Goal: Task Accomplishment & Management: Use online tool/utility

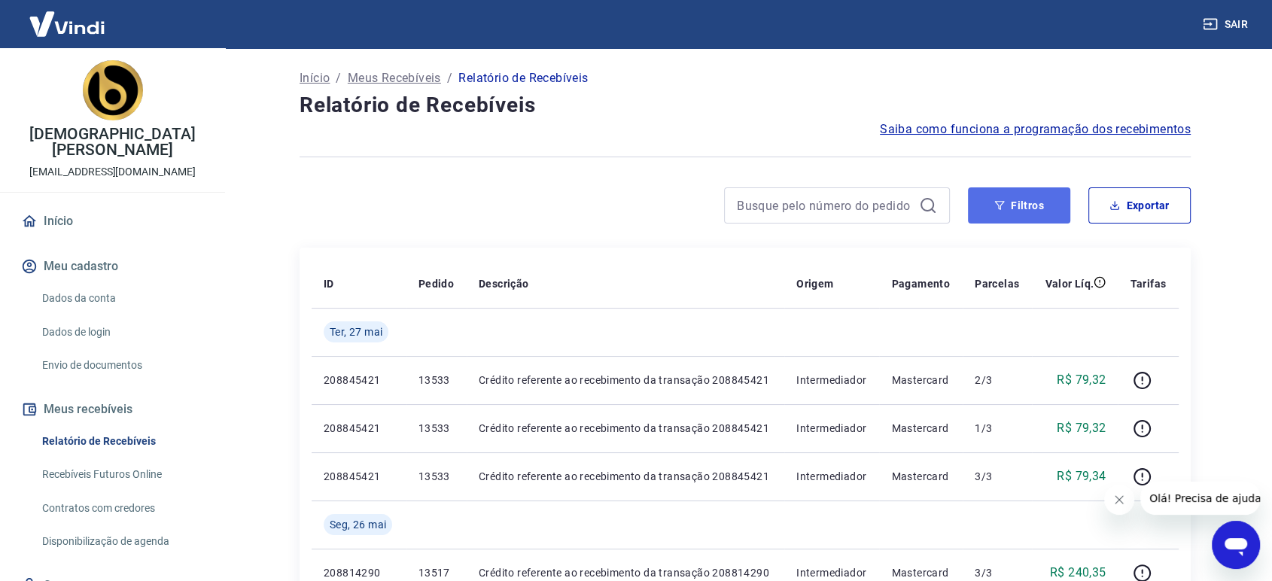
click at [993, 198] on button "Filtros" at bounding box center [1019, 205] width 102 height 36
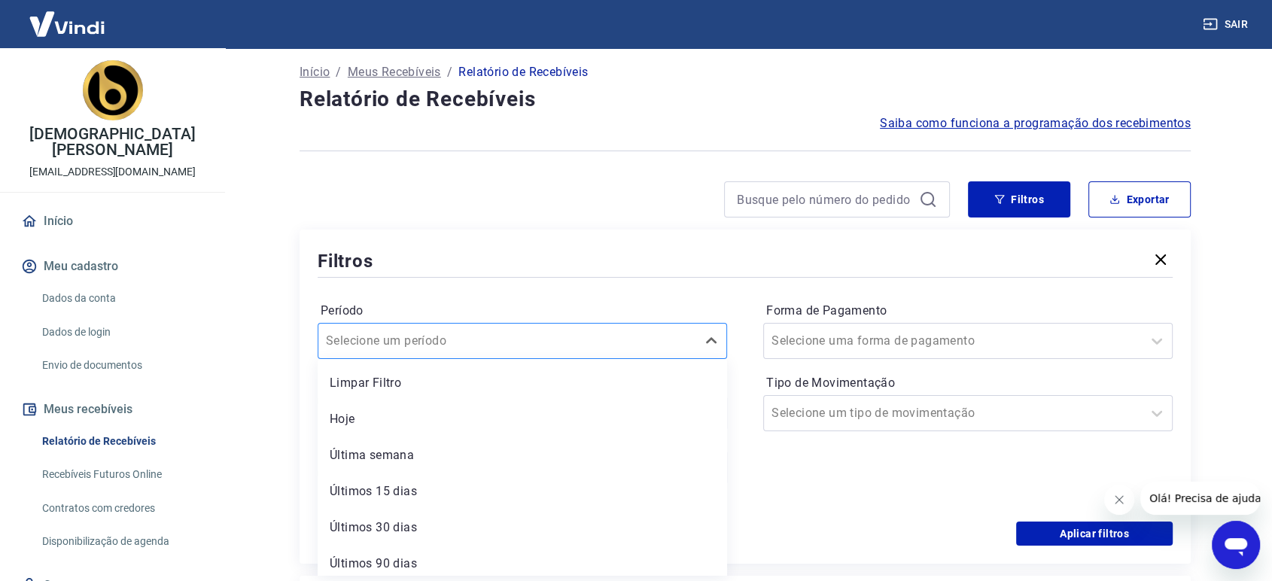
click at [453, 339] on input "Período" at bounding box center [402, 341] width 152 height 18
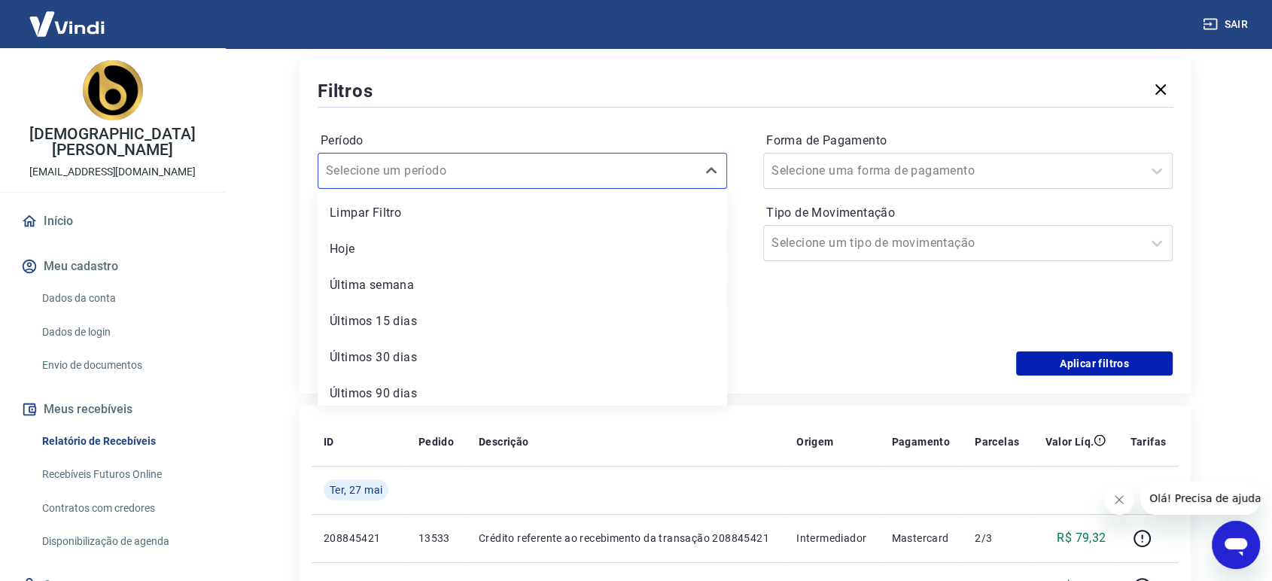
click at [549, 141] on label "Período" at bounding box center [522, 141] width 403 height 18
click at [449, 167] on input "Período" at bounding box center [402, 171] width 152 height 18
click at [461, 142] on label "Período" at bounding box center [522, 141] width 403 height 18
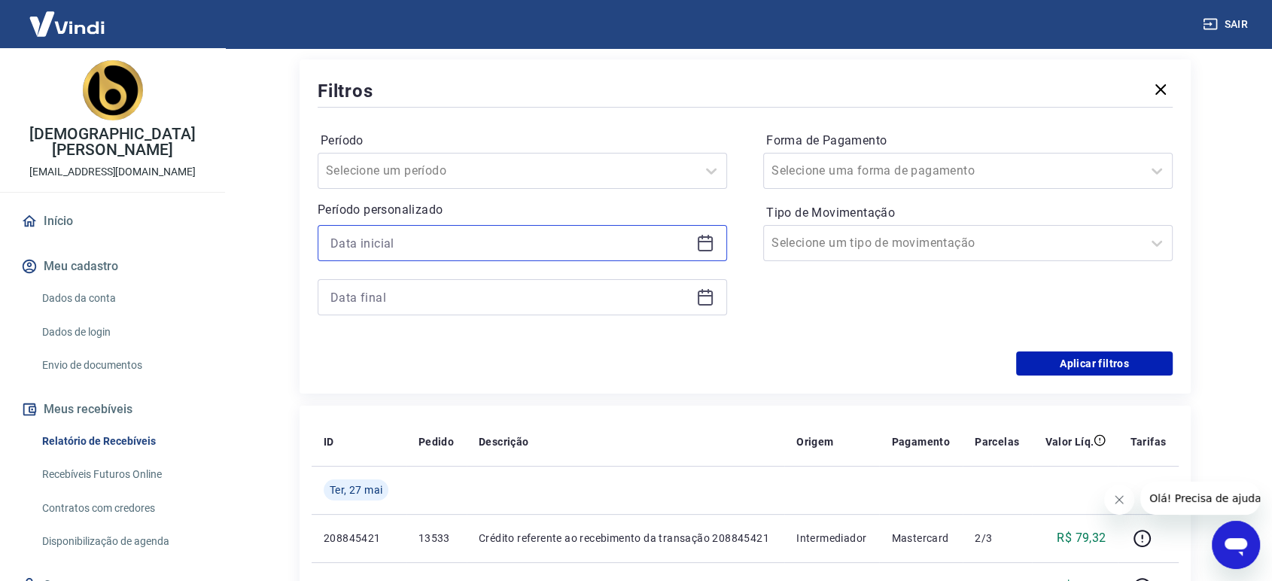
click at [411, 244] on input at bounding box center [510, 243] width 360 height 23
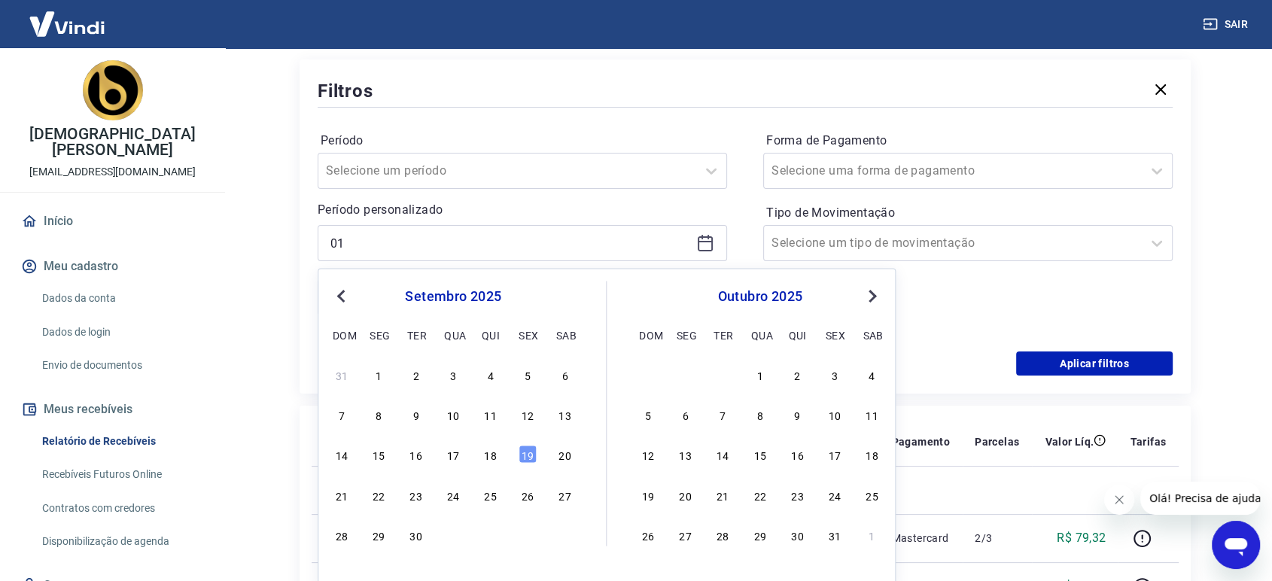
click at [382, 292] on div "setembro 2025" at bounding box center [452, 296] width 245 height 18
click at [422, 292] on div "setembro 2025" at bounding box center [452, 296] width 245 height 18
click at [342, 297] on span "Previous Month" at bounding box center [342, 295] width 0 height 17
click at [342, 296] on span "Previous Month" at bounding box center [342, 295] width 0 height 17
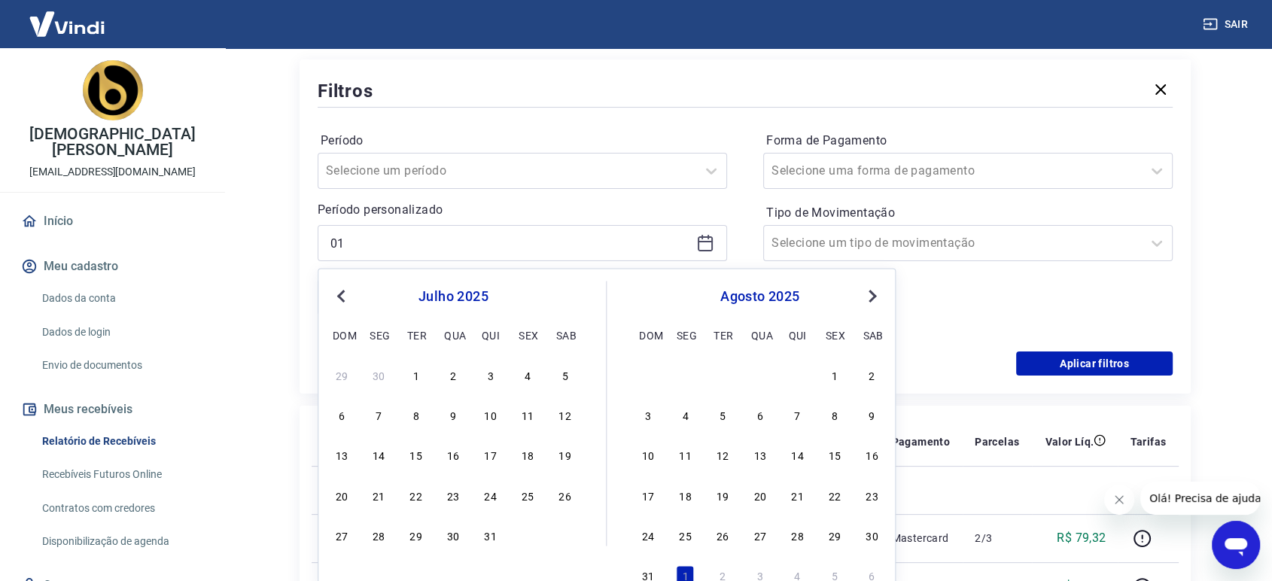
click at [342, 296] on span "Previous Month" at bounding box center [342, 295] width 0 height 17
click at [342, 295] on span "Previous Month" at bounding box center [342, 295] width 0 height 17
click at [334, 297] on button "Previous Month" at bounding box center [341, 296] width 18 height 18
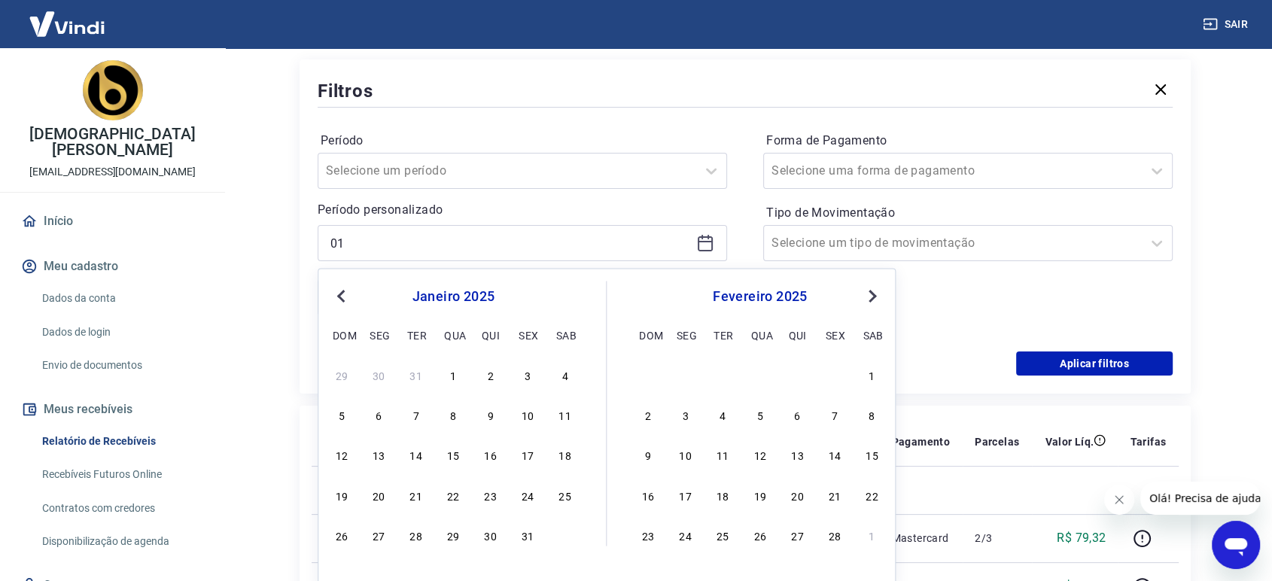
click at [452, 374] on div "1" at bounding box center [453, 374] width 18 height 18
type input "[DATE]"
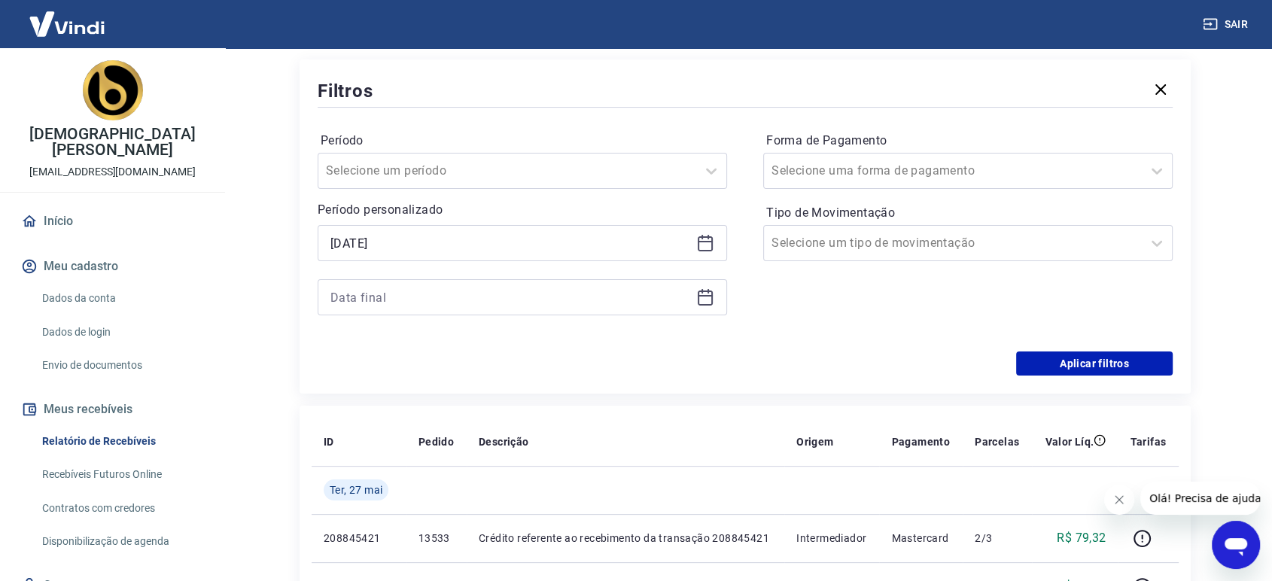
click at [710, 294] on icon at bounding box center [705, 297] width 18 height 18
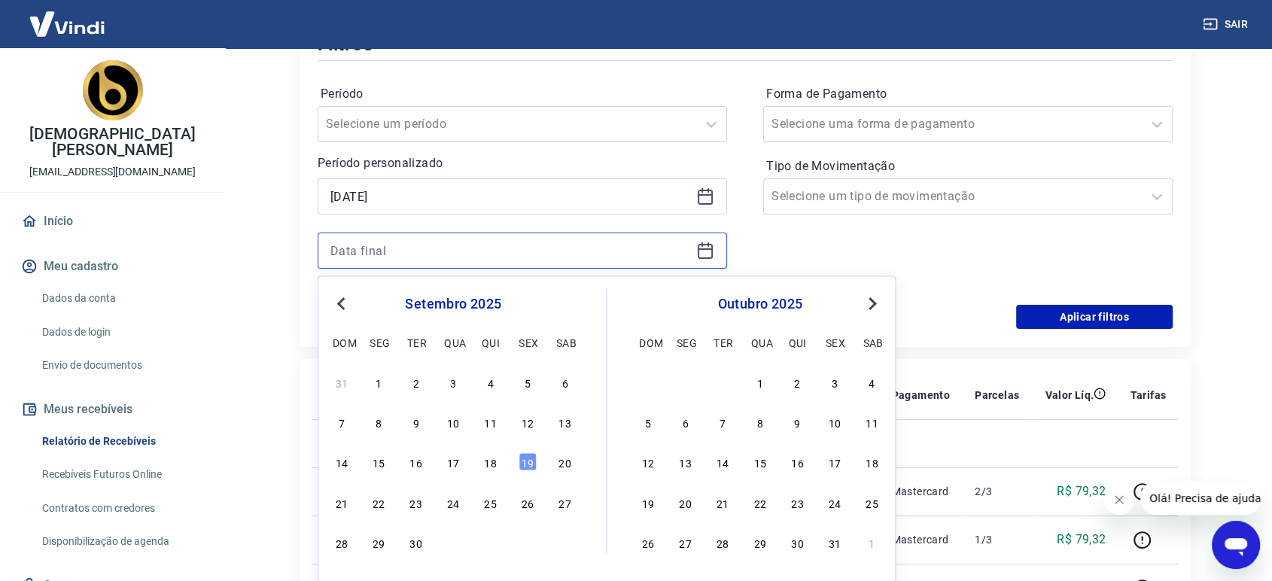
scroll to position [260, 0]
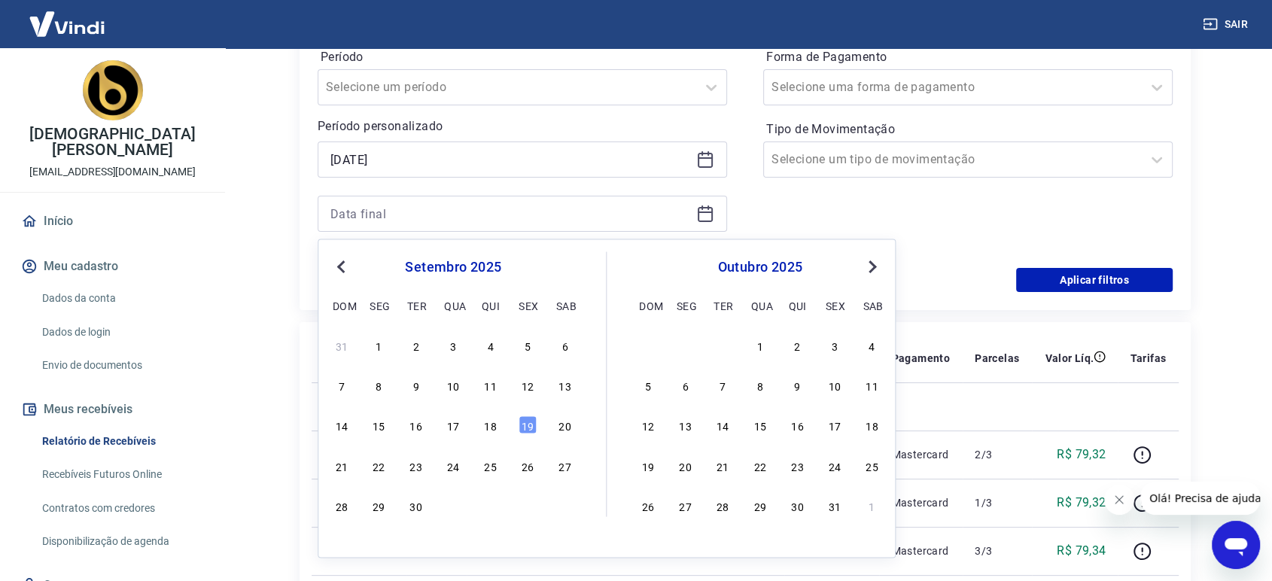
click at [339, 262] on button "Previous Month" at bounding box center [341, 266] width 18 height 18
click at [339, 261] on button "Previous Month" at bounding box center [341, 266] width 18 height 18
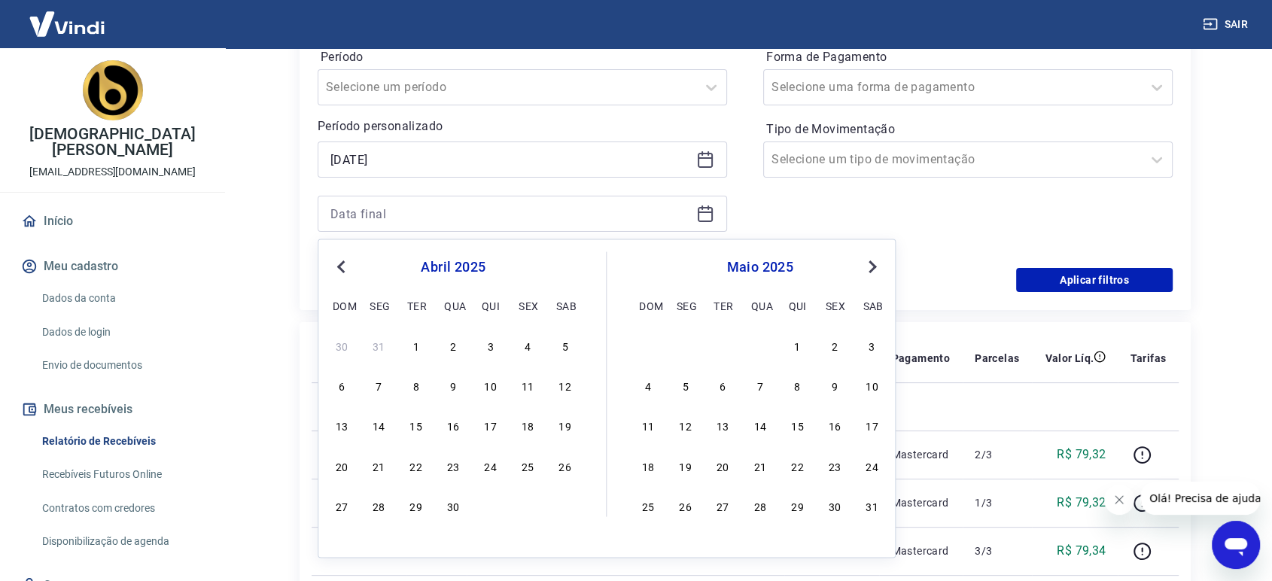
click at [339, 261] on button "Previous Month" at bounding box center [341, 266] width 18 height 18
click at [538, 503] on div "26 27 28 29 30 31" at bounding box center [452, 505] width 245 height 22
click at [532, 503] on div "31" at bounding box center [528, 505] width 18 height 18
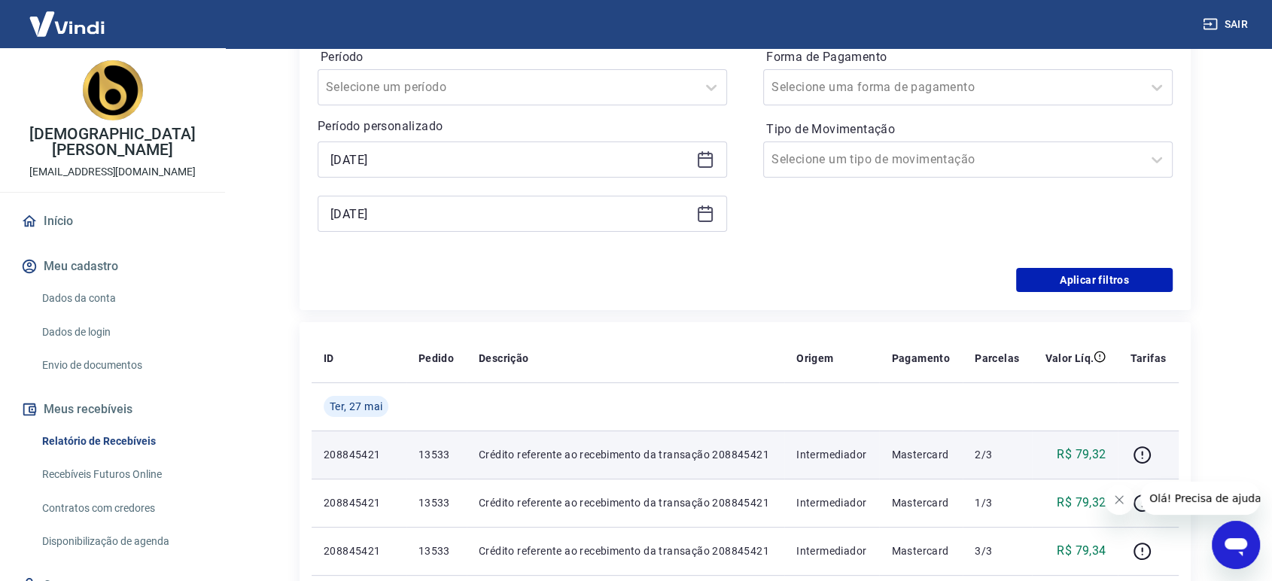
type input "[DATE]"
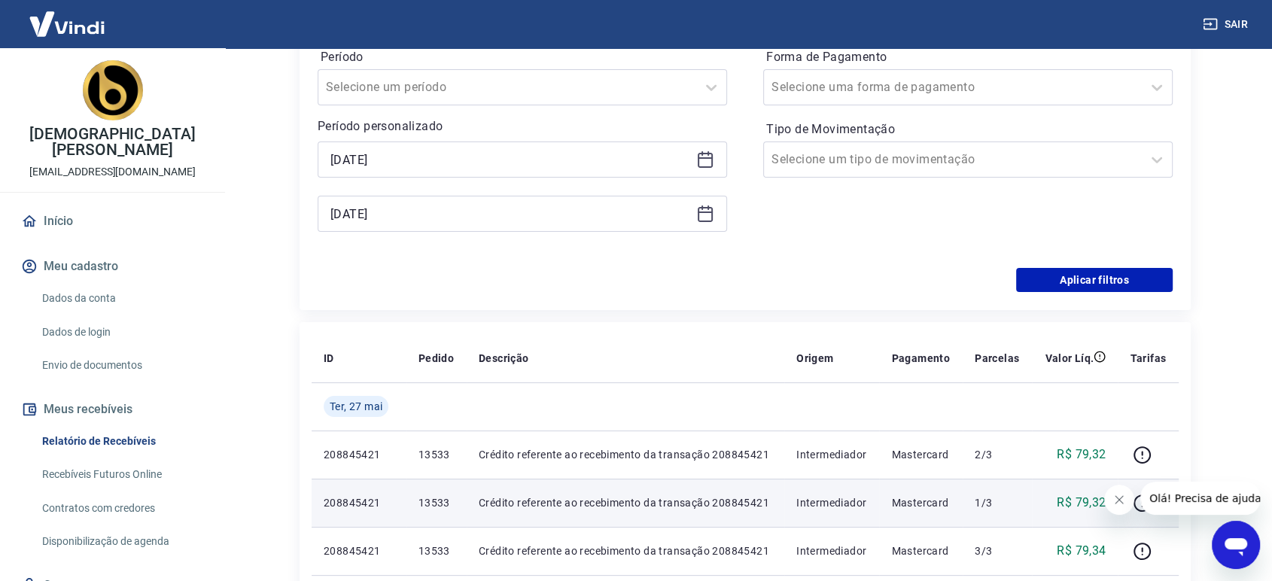
click at [520, 491] on td "Crédito referente ao recebimento da transação 208845421" at bounding box center [626, 503] width 318 height 48
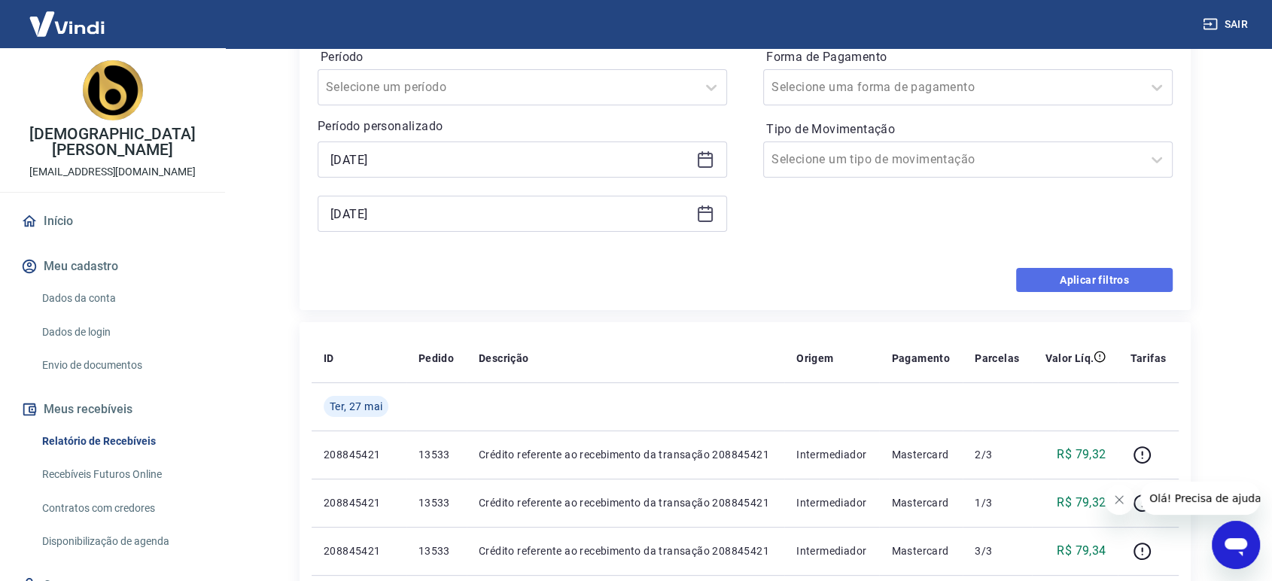
click at [1101, 278] on button "Aplicar filtros" at bounding box center [1094, 280] width 157 height 24
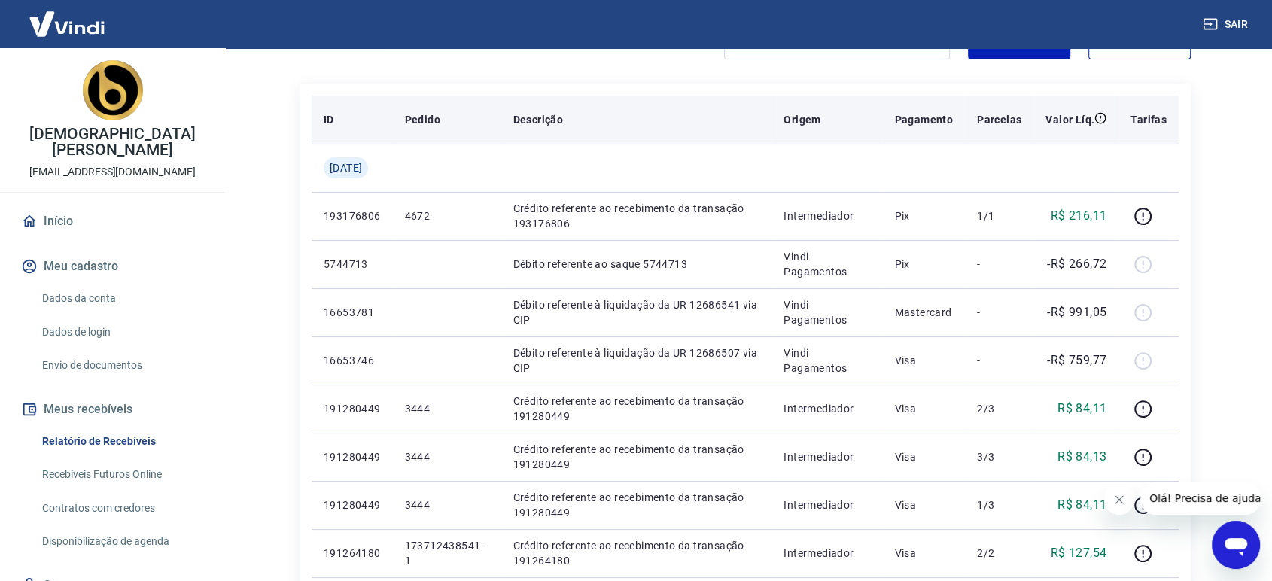
scroll to position [167, 0]
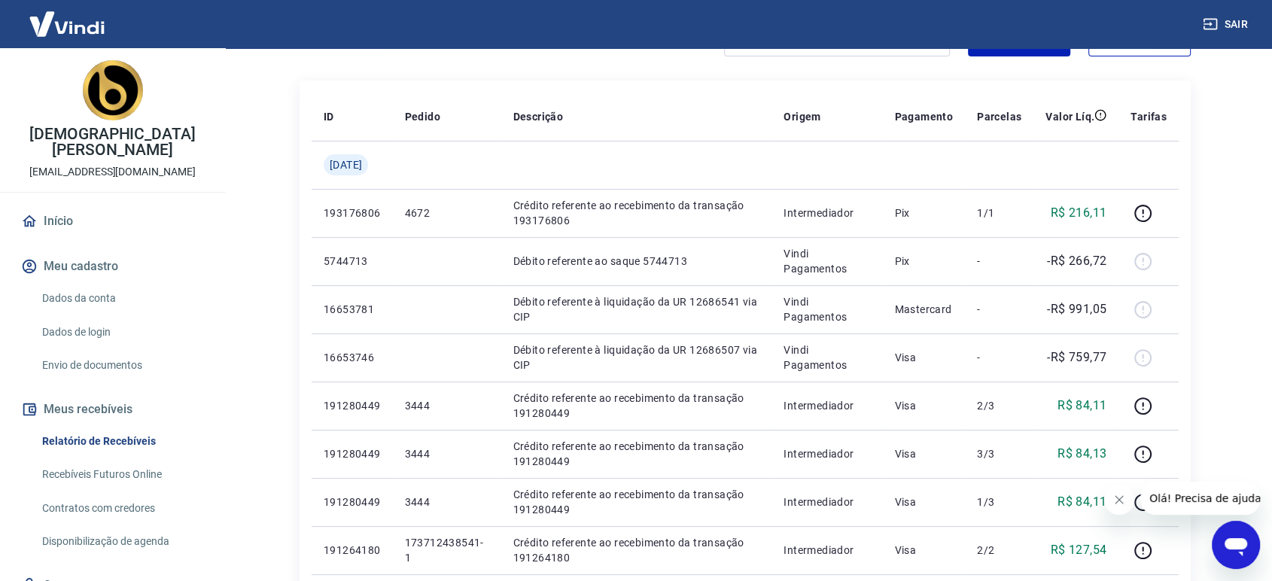
click at [1138, 40] on div "Sair" at bounding box center [636, 24] width 1272 height 48
click at [1137, 53] on button "Exportar" at bounding box center [1139, 38] width 102 height 36
type input "[DATE]"
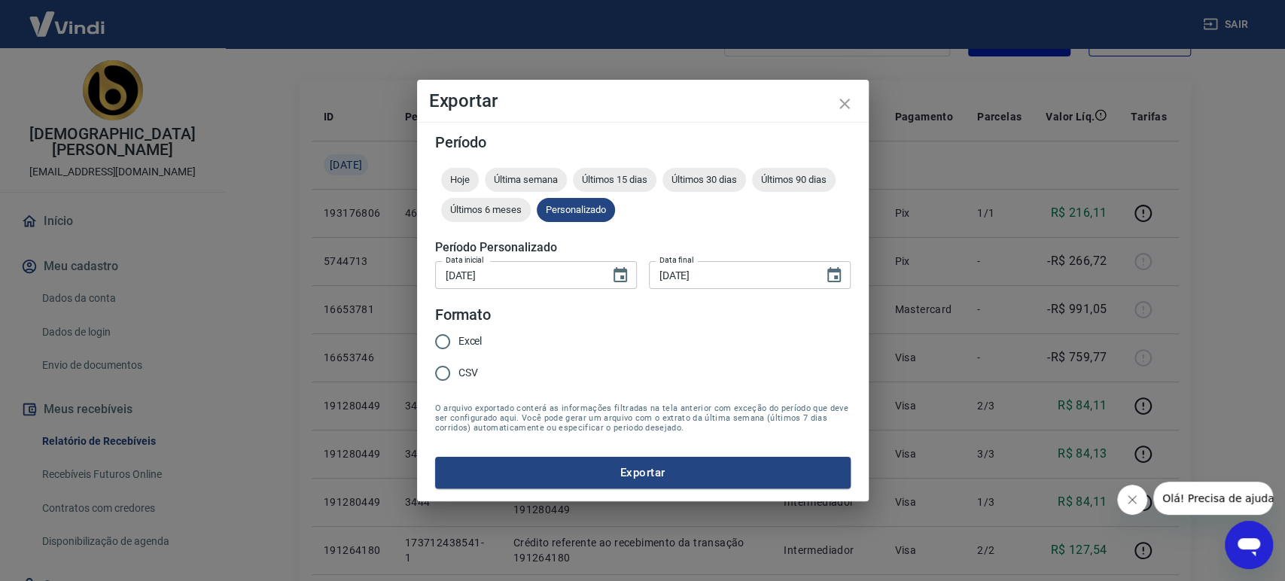
click at [452, 368] on input "CSV" at bounding box center [443, 373] width 32 height 32
radio input "true"
click at [657, 473] on button "Exportar" at bounding box center [642, 473] width 415 height 32
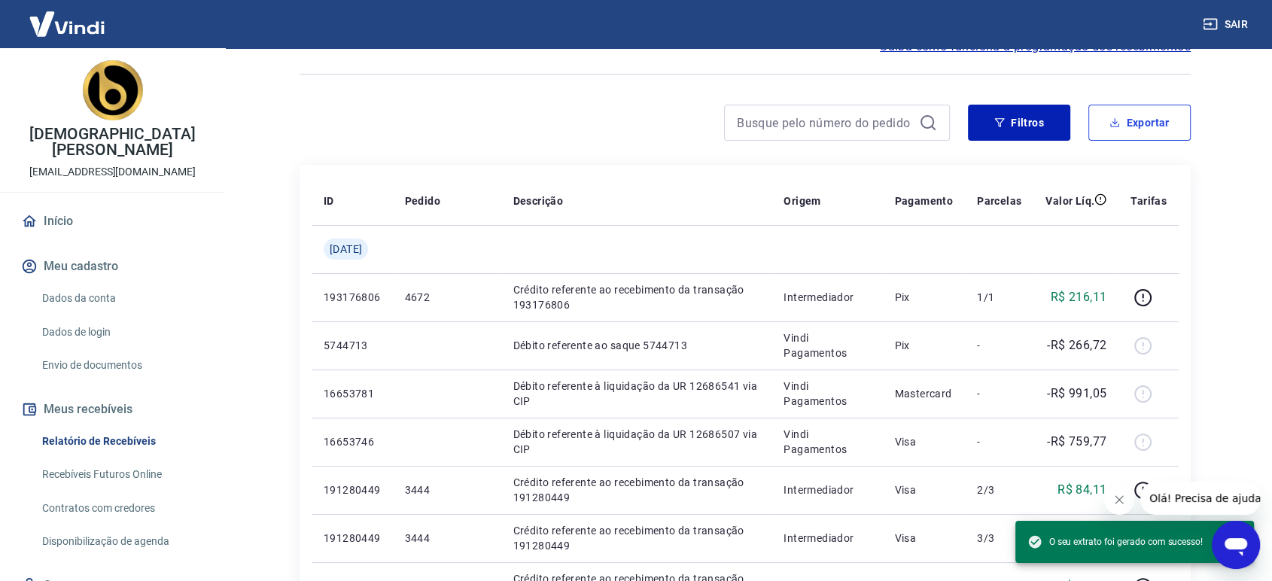
scroll to position [84, 0]
click at [1022, 123] on button "Filtros" at bounding box center [1019, 122] width 102 height 36
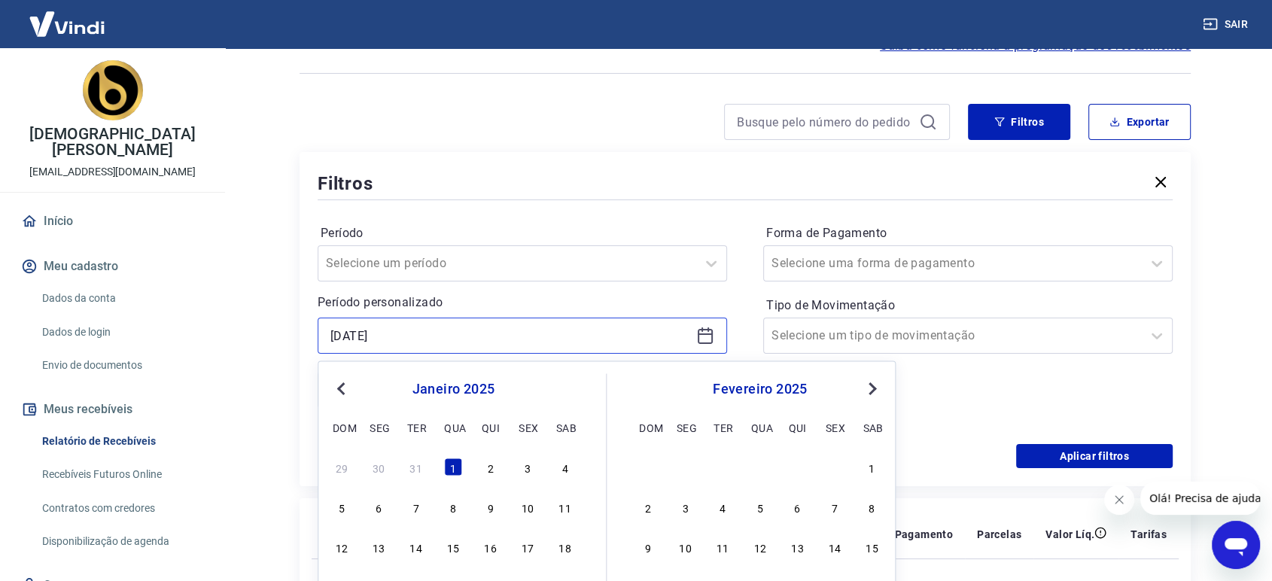
drag, startPoint x: 443, startPoint y: 339, endPoint x: 455, endPoint y: 339, distance: 12.0
click at [449, 339] on input "[DATE]" at bounding box center [510, 335] width 360 height 23
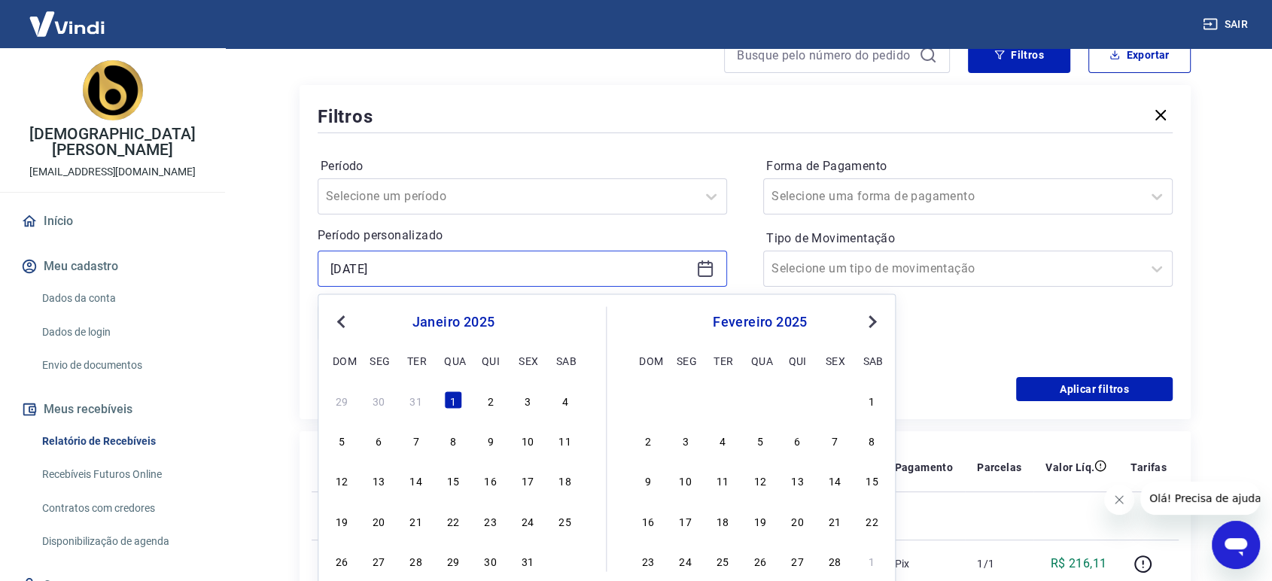
scroll to position [251, 0]
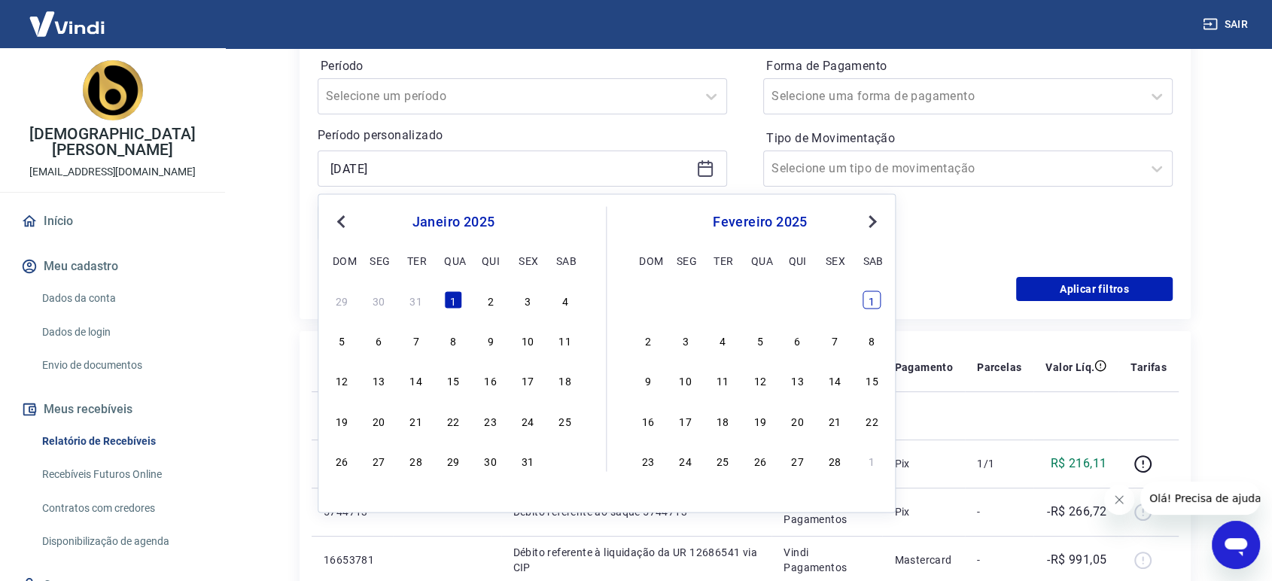
click at [879, 293] on div "1" at bounding box center [872, 299] width 18 height 18
type input "[DATE]"
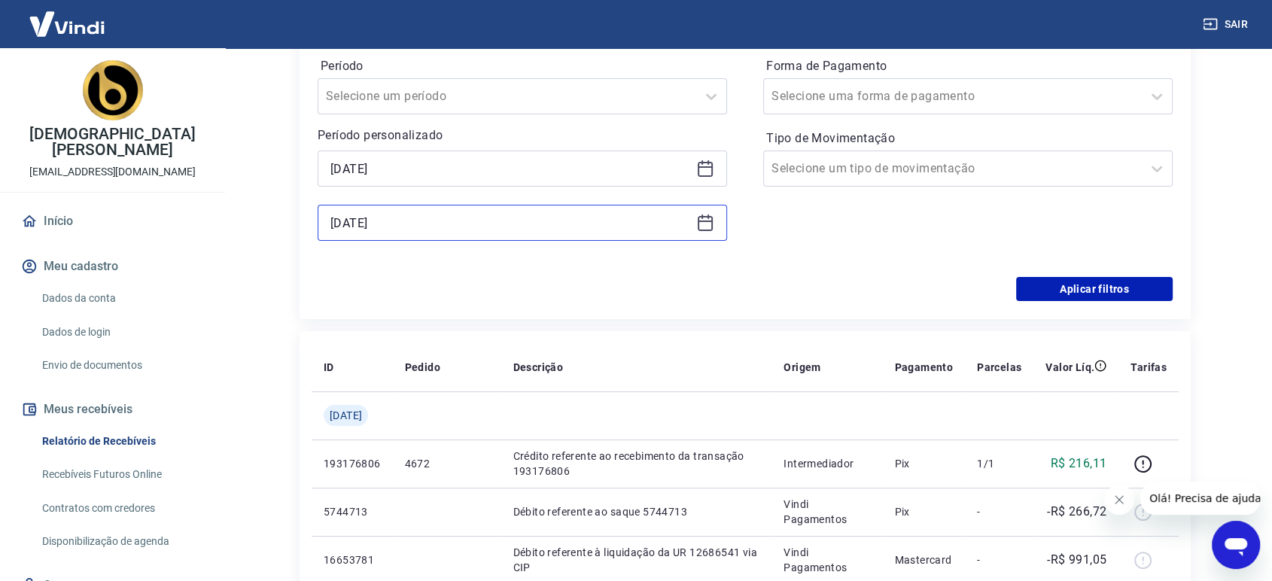
click at [485, 231] on input "[DATE]" at bounding box center [510, 222] width 360 height 23
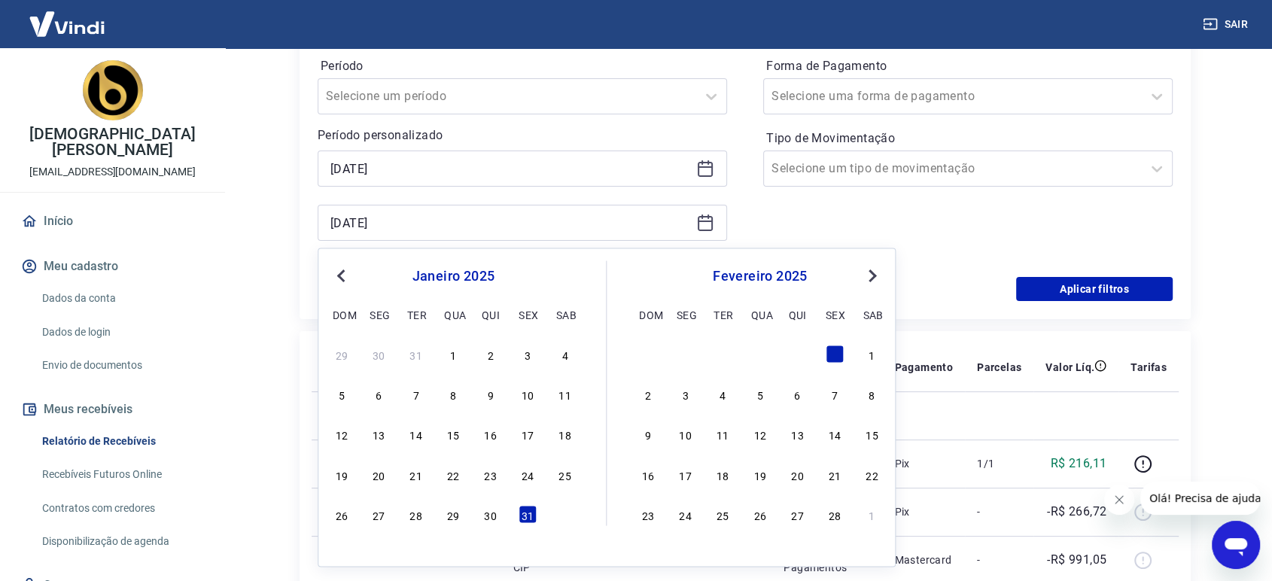
drag, startPoint x: 827, startPoint y: 504, endPoint x: 822, endPoint y: 306, distance: 198.0
click at [828, 505] on div "28" at bounding box center [835, 514] width 18 height 18
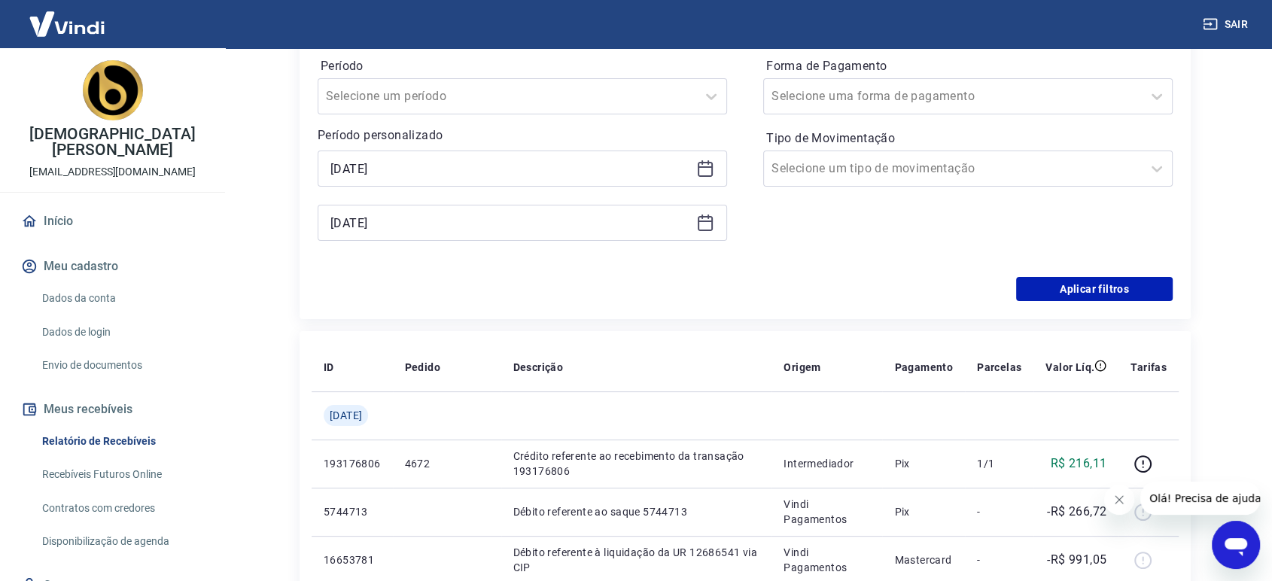
type input "[DATE]"
click at [1075, 294] on button "Aplicar filtros" at bounding box center [1094, 289] width 157 height 24
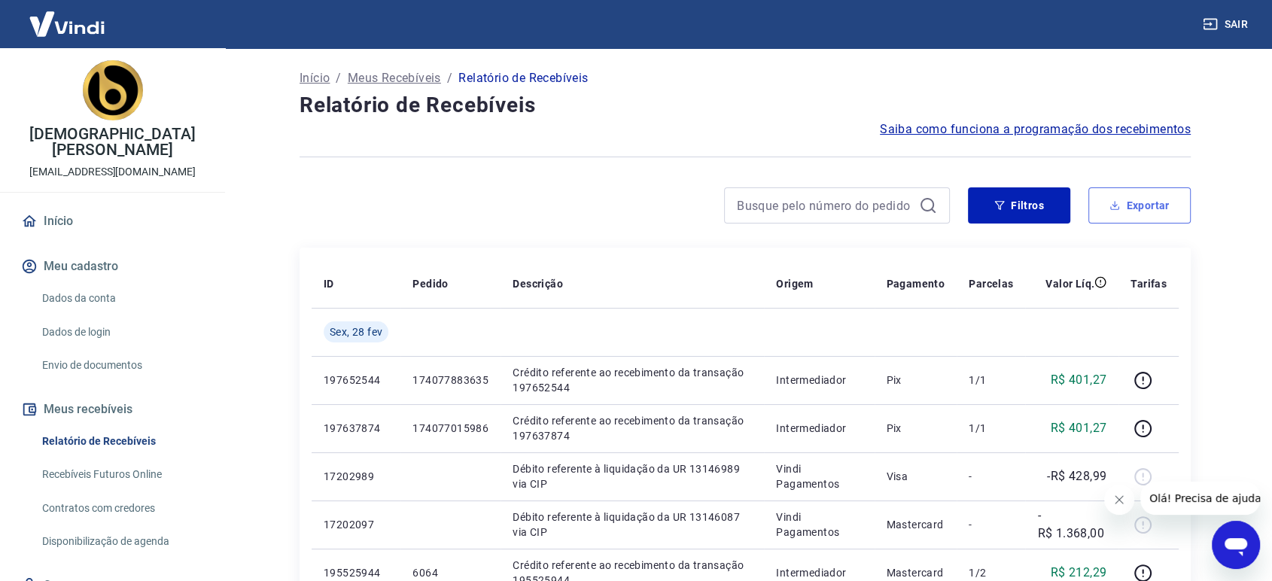
click at [1163, 207] on button "Exportar" at bounding box center [1139, 205] width 102 height 36
type input "[DATE]"
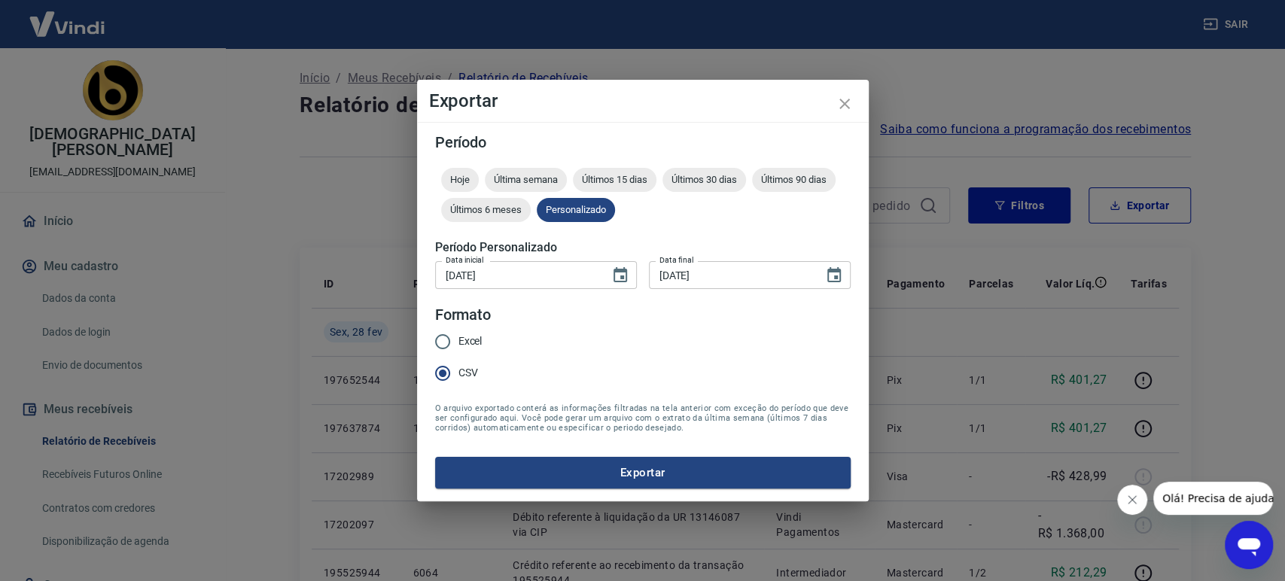
click at [595, 460] on button "Exportar" at bounding box center [642, 473] width 415 height 32
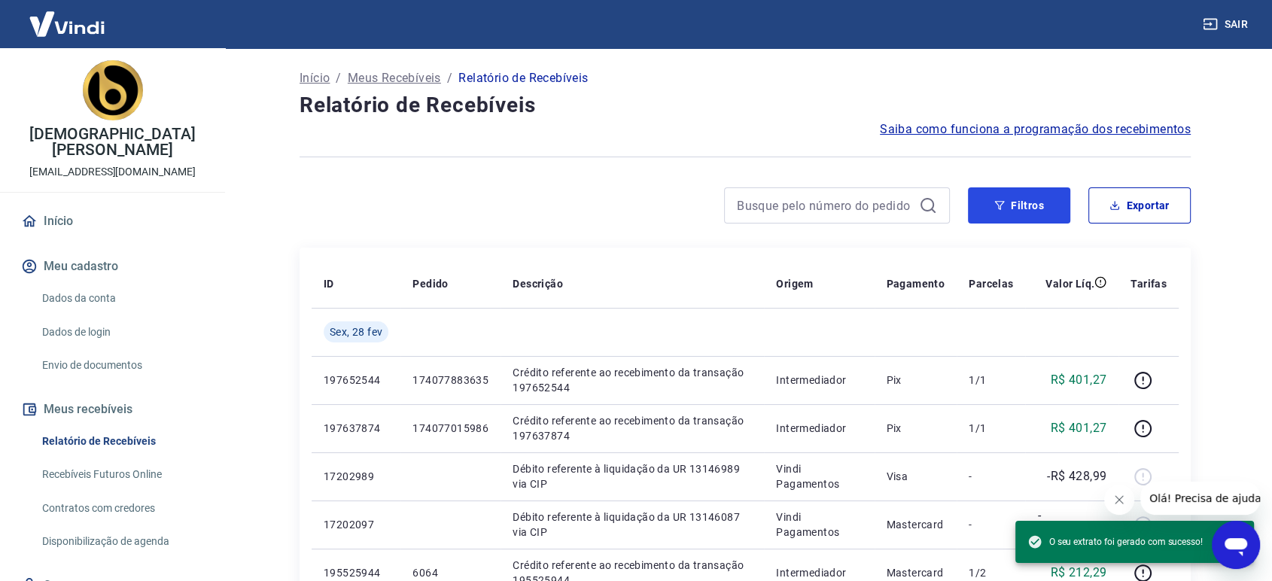
click at [999, 203] on icon "button" at bounding box center [999, 205] width 11 height 11
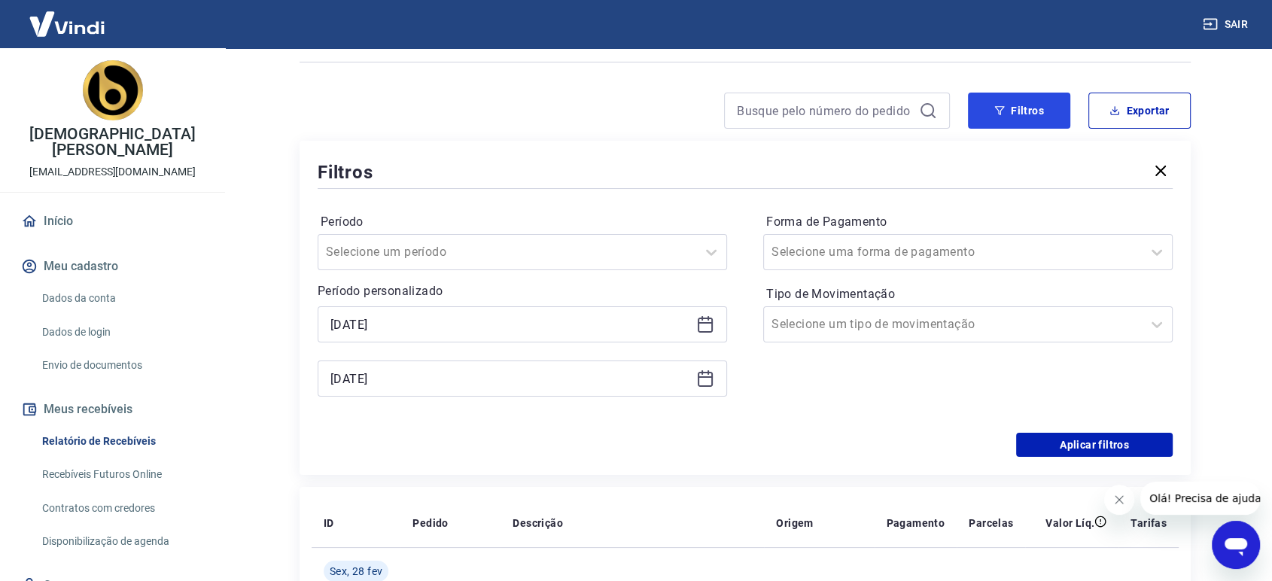
scroll to position [167, 0]
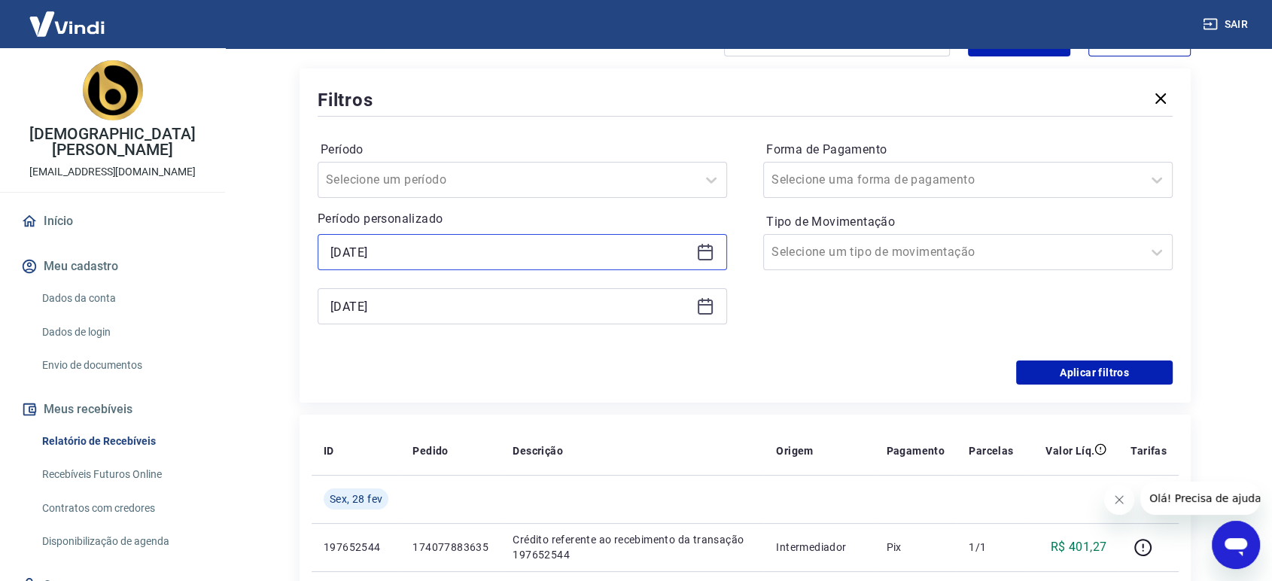
click at [392, 245] on input "[DATE]" at bounding box center [510, 252] width 360 height 23
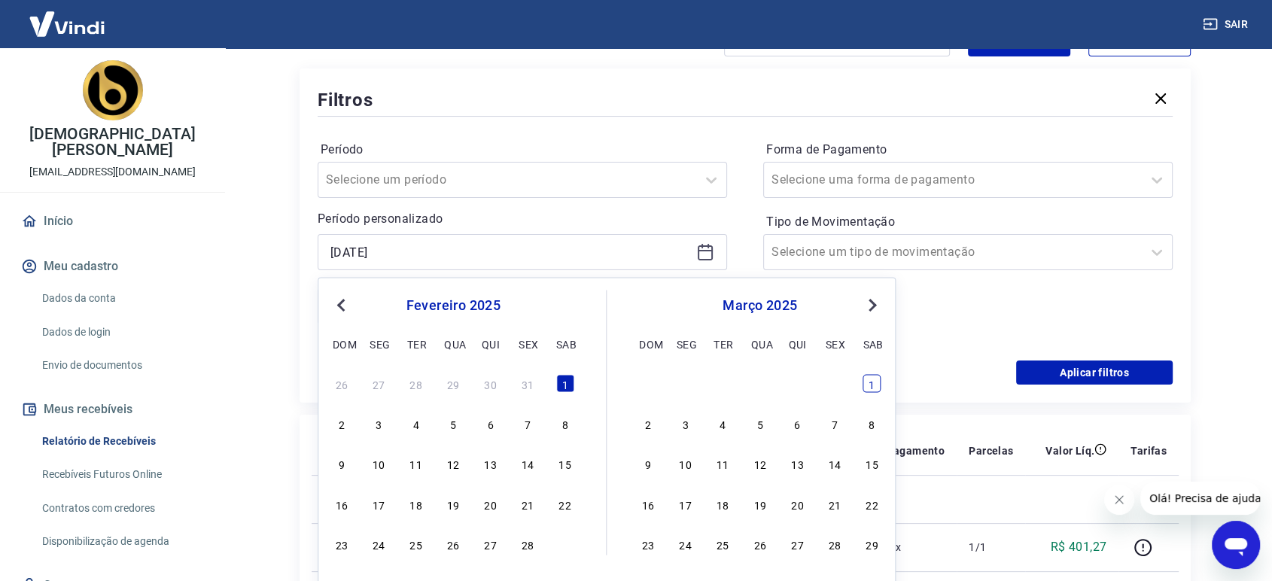
click at [878, 382] on div "1" at bounding box center [872, 383] width 18 height 18
type input "[DATE]"
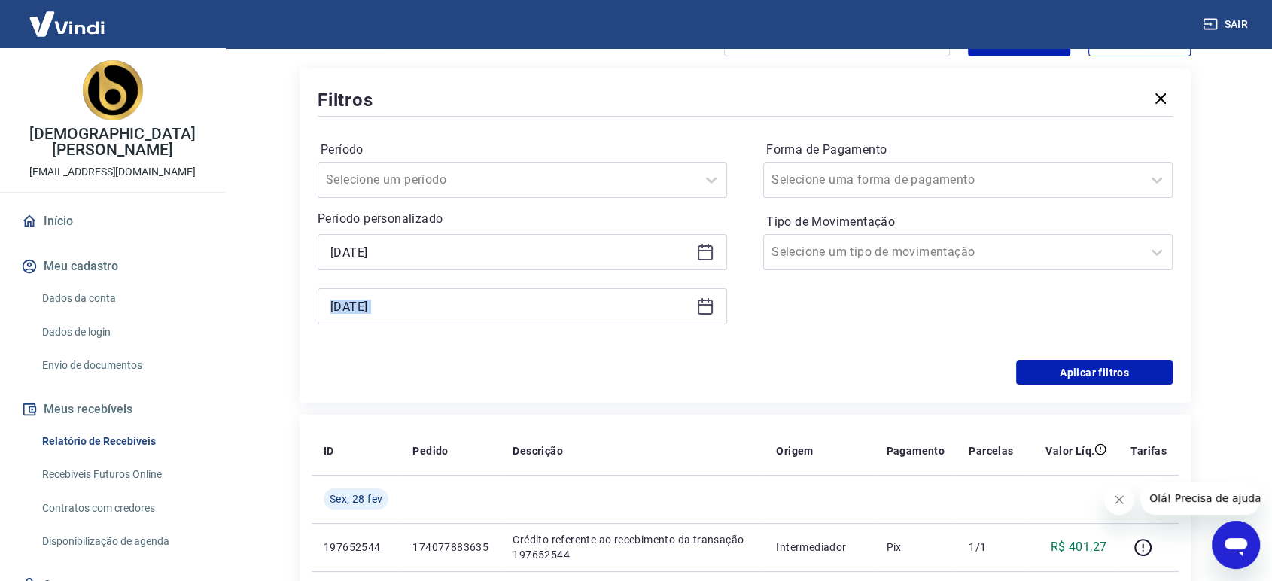
click at [694, 300] on div "[DATE]" at bounding box center [522, 306] width 409 height 36
click at [698, 300] on icon at bounding box center [705, 306] width 18 height 18
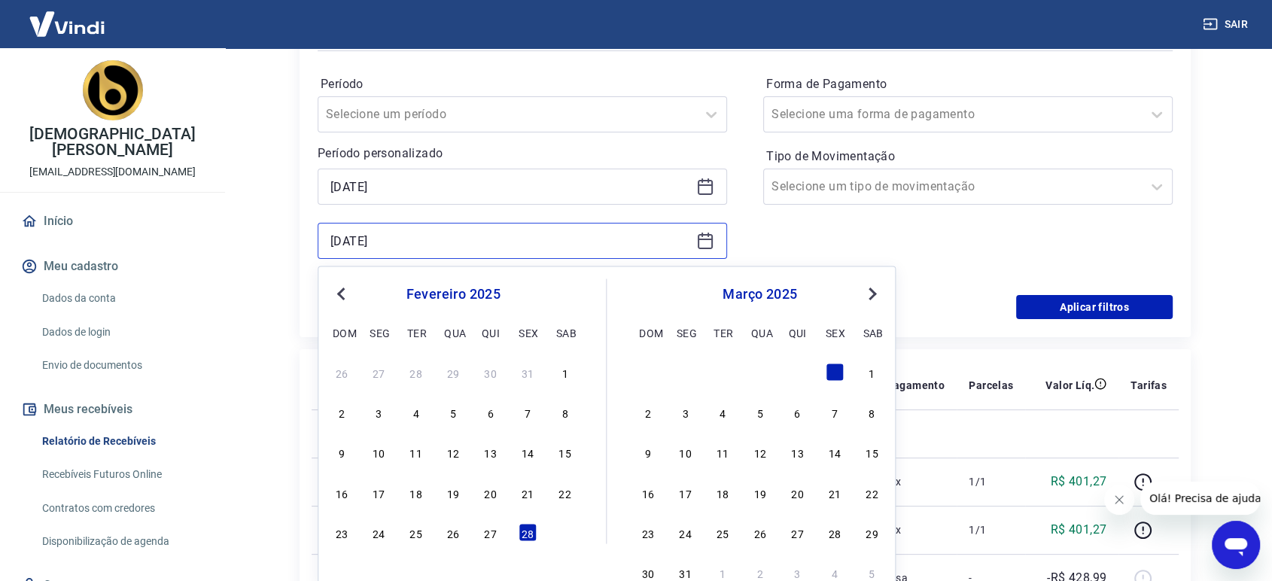
scroll to position [334, 0]
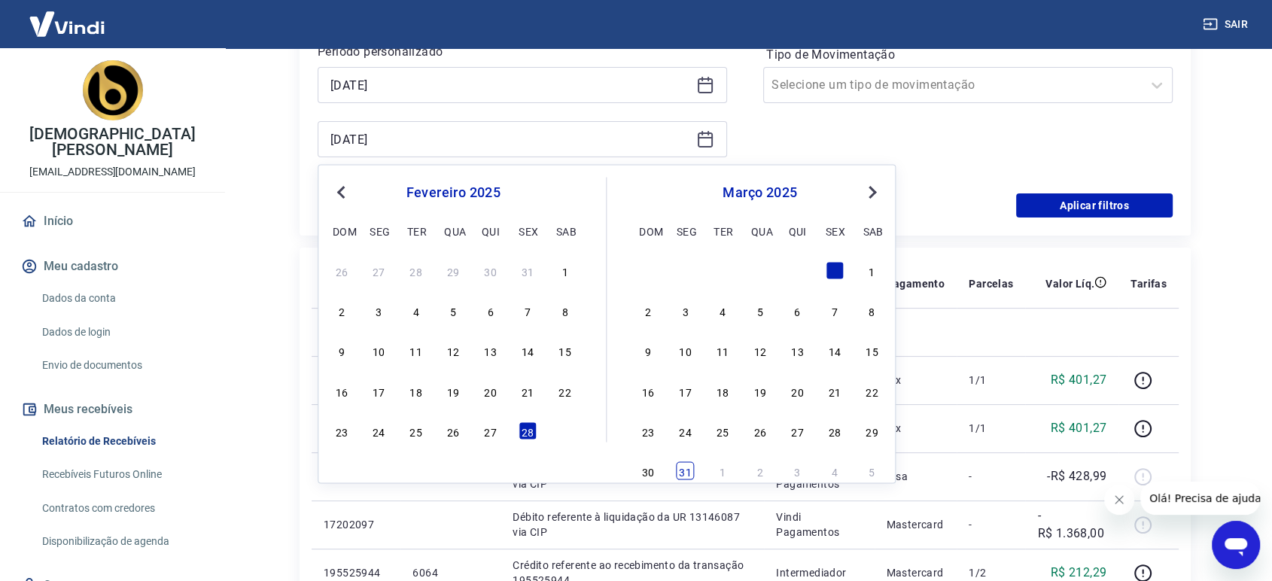
click at [686, 464] on div "31" at bounding box center [686, 471] width 18 height 18
type input "[DATE]"
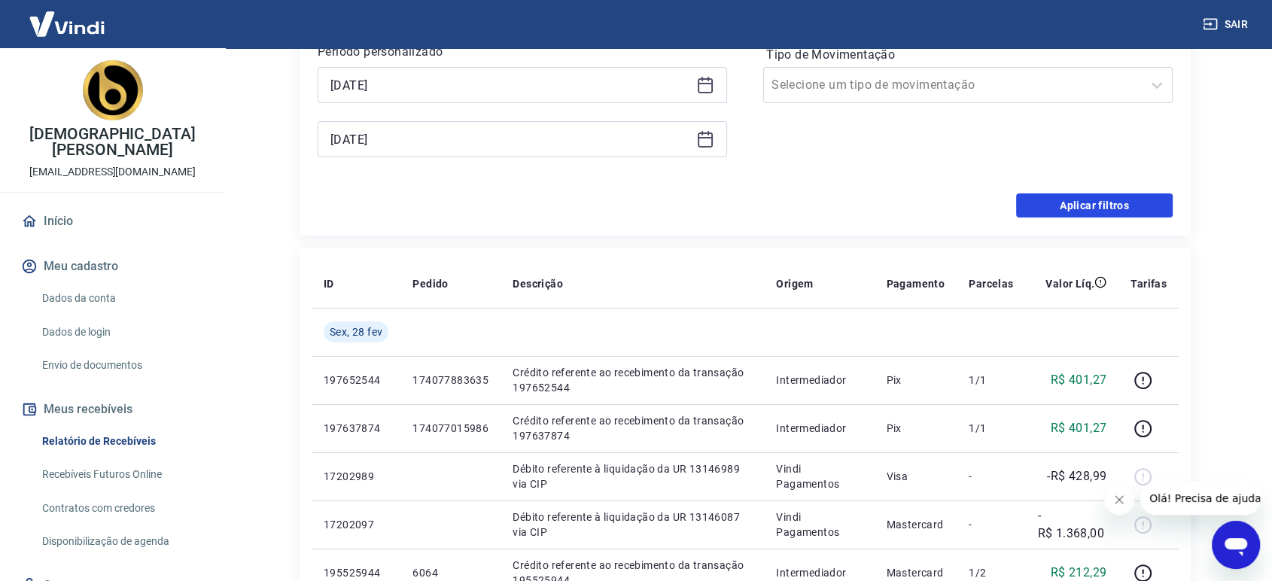
drag, startPoint x: 1130, startPoint y: 214, endPoint x: 651, endPoint y: 93, distance: 494.5
click at [1131, 214] on button "Aplicar filtros" at bounding box center [1094, 205] width 157 height 24
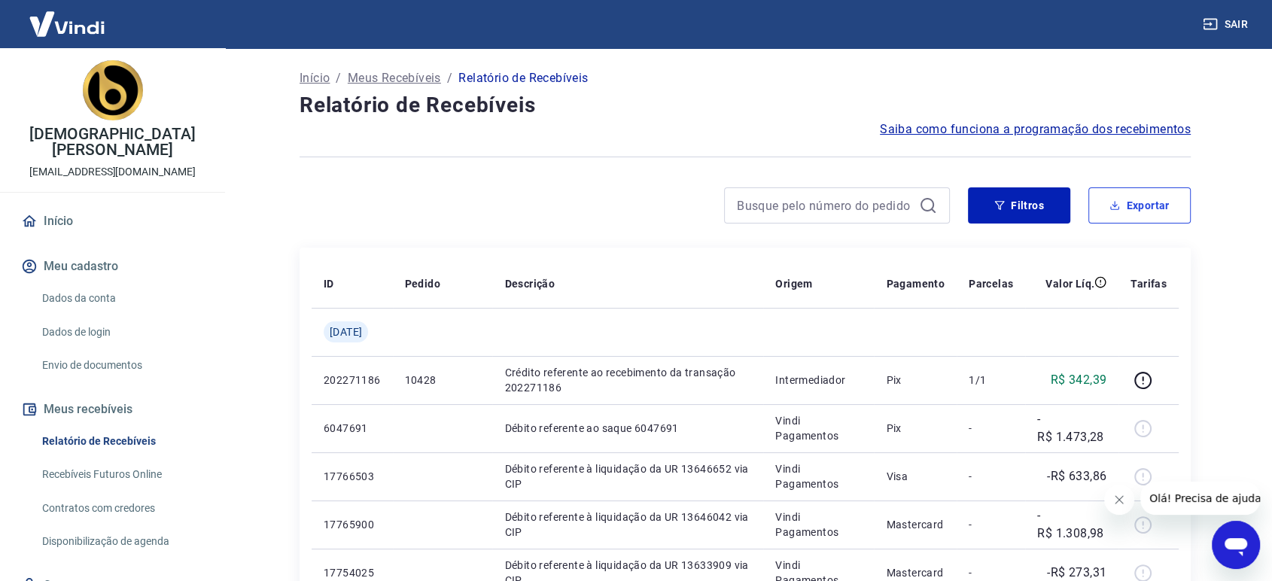
click at [1155, 211] on button "Exportar" at bounding box center [1139, 205] width 102 height 36
type input "[DATE]"
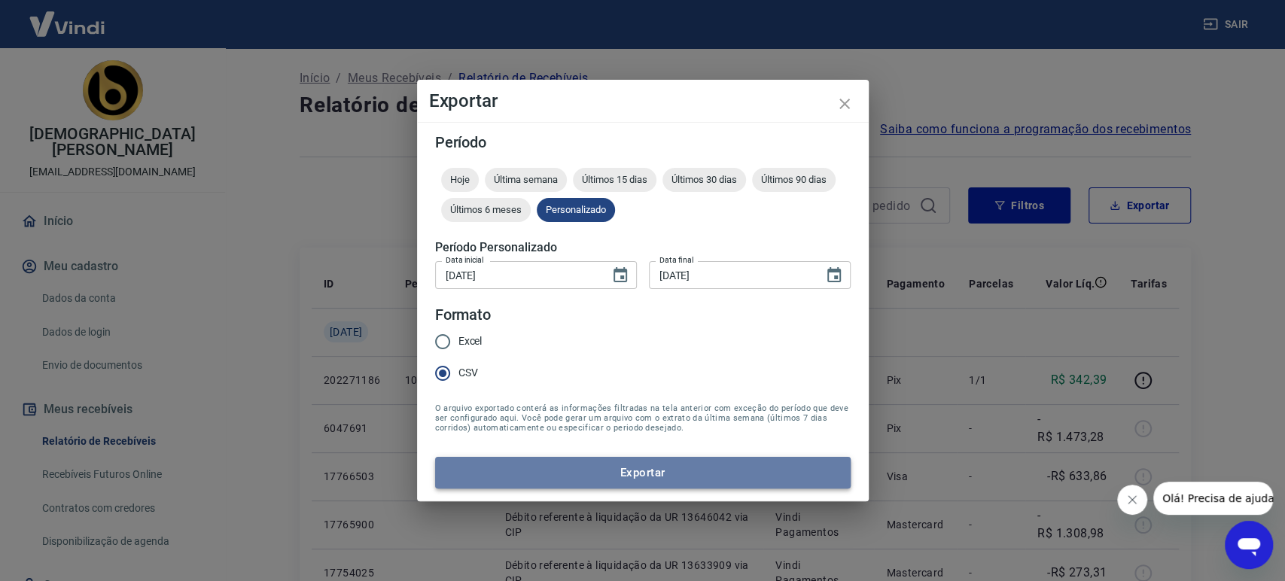
click at [675, 458] on button "Exportar" at bounding box center [642, 473] width 415 height 32
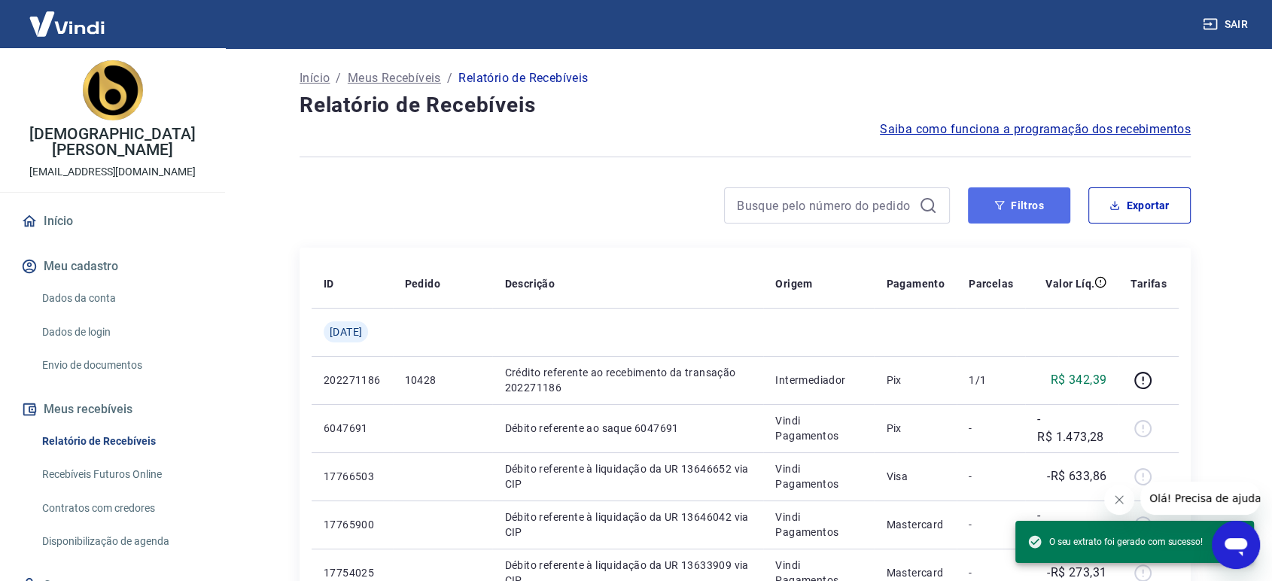
click at [999, 191] on button "Filtros" at bounding box center [1019, 205] width 102 height 36
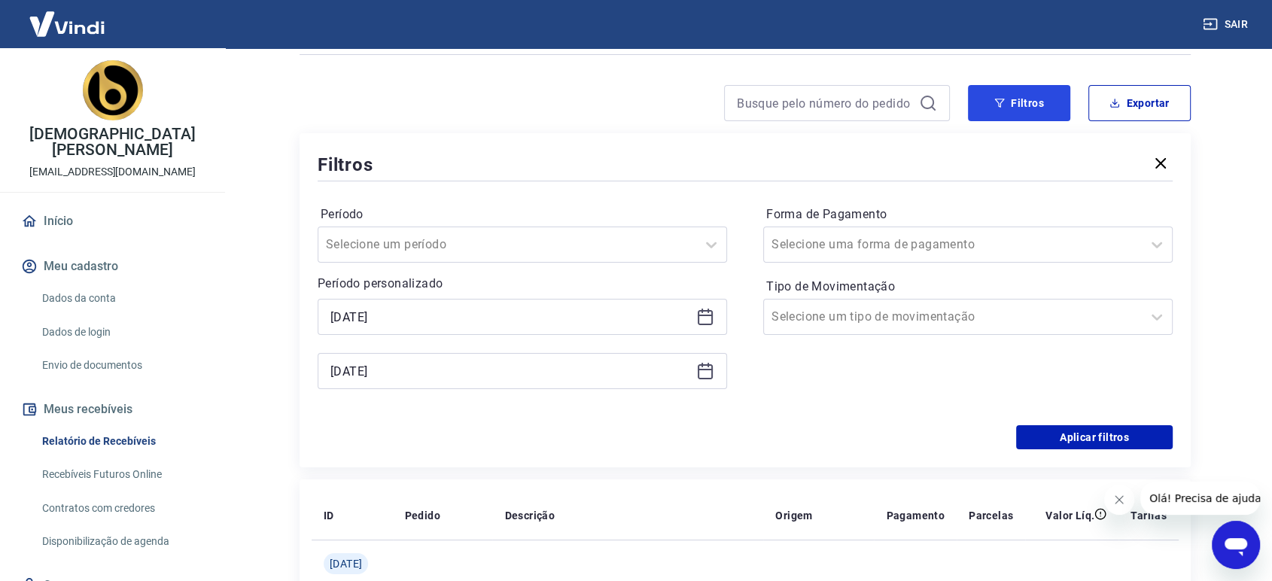
scroll to position [167, 0]
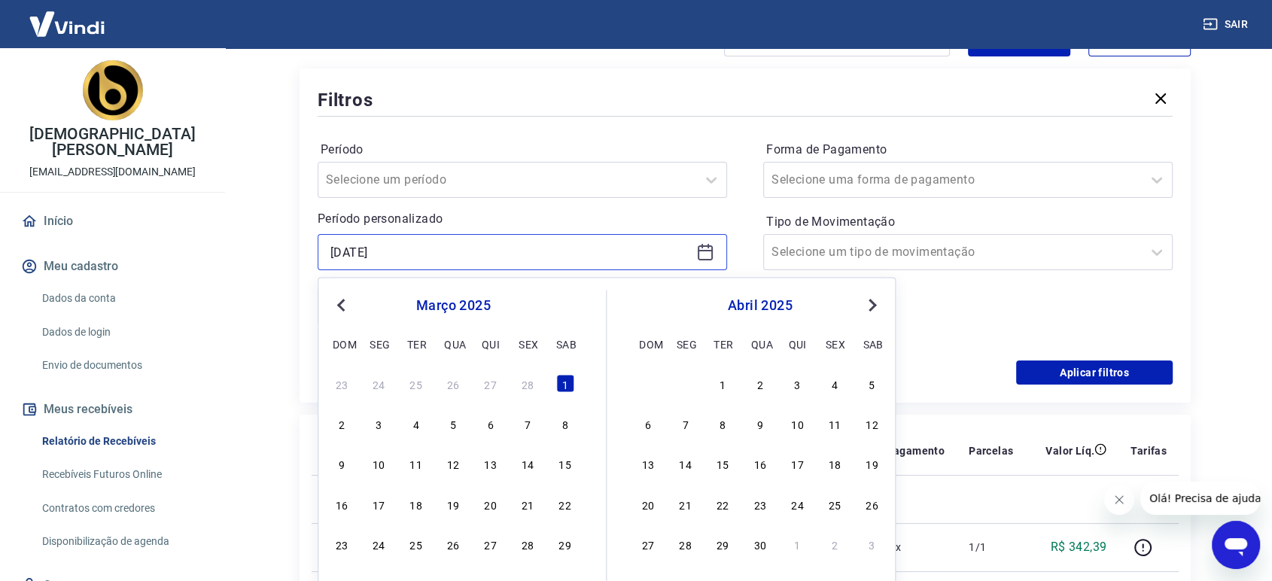
click at [373, 261] on input "[DATE]" at bounding box center [510, 252] width 360 height 23
drag, startPoint x: 713, startPoint y: 390, endPoint x: 628, endPoint y: 295, distance: 127.4
click at [716, 390] on div "1" at bounding box center [722, 383] width 18 height 18
type input "[DATE]"
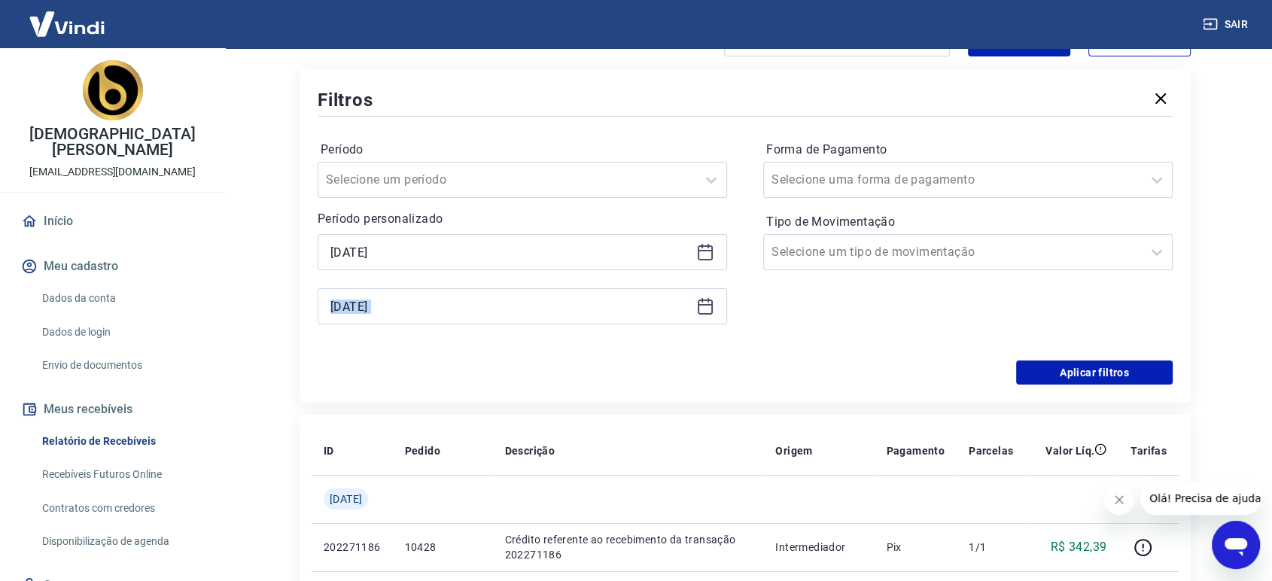
click at [694, 302] on div "[DATE]" at bounding box center [522, 306] width 409 height 36
click at [700, 306] on icon at bounding box center [705, 306] width 18 height 18
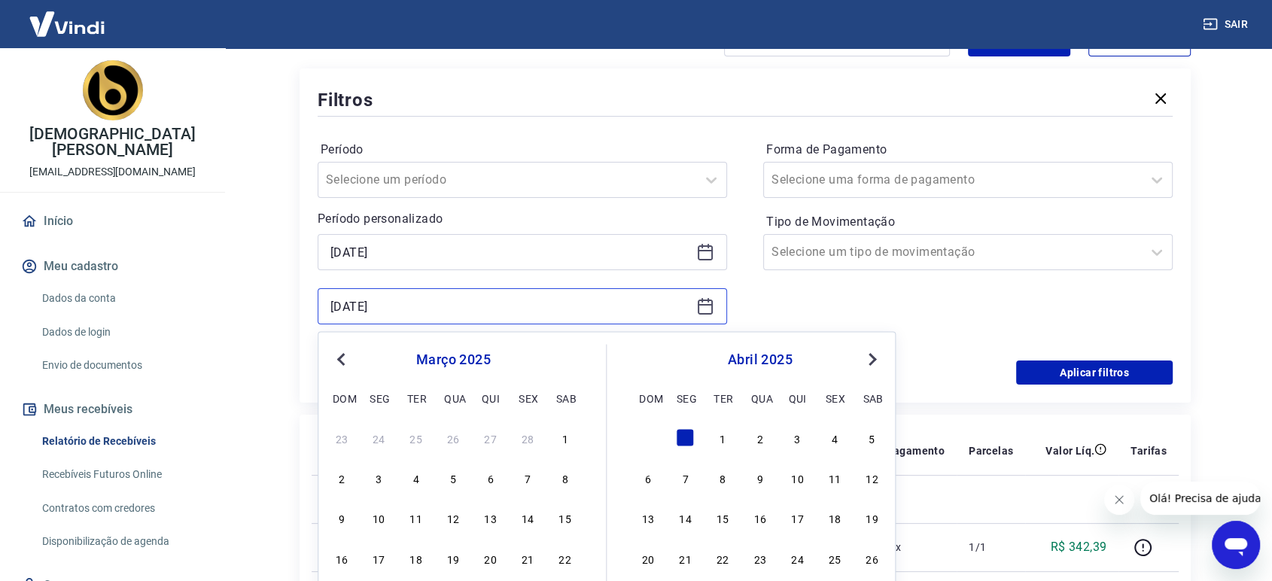
scroll to position [334, 0]
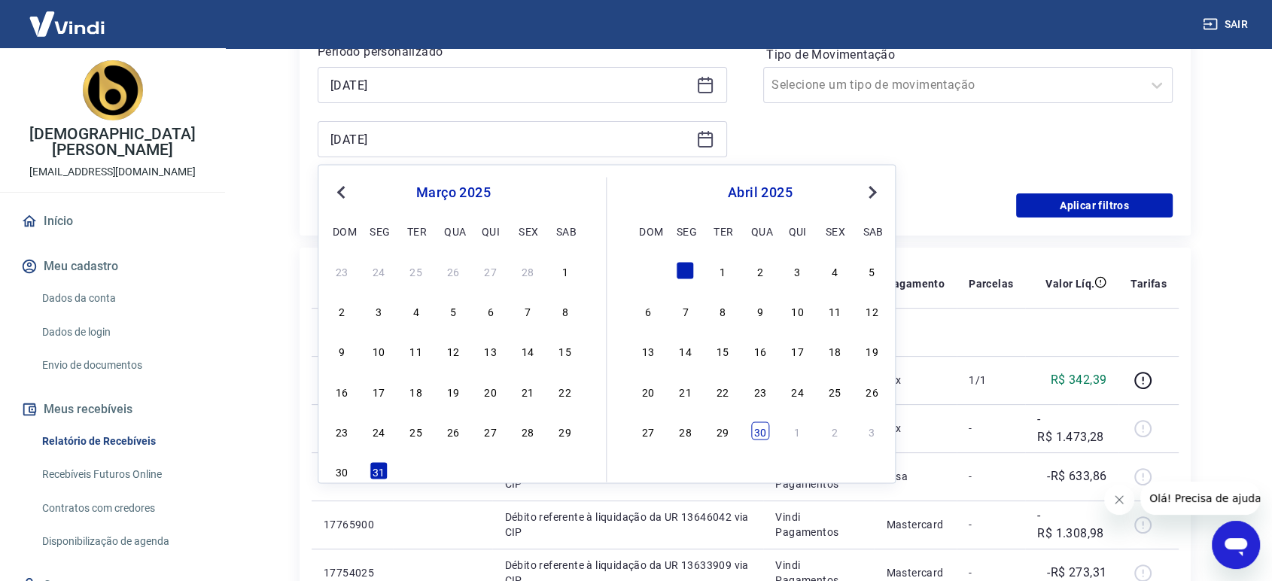
click at [767, 433] on div "30" at bounding box center [760, 430] width 18 height 18
type input "[DATE]"
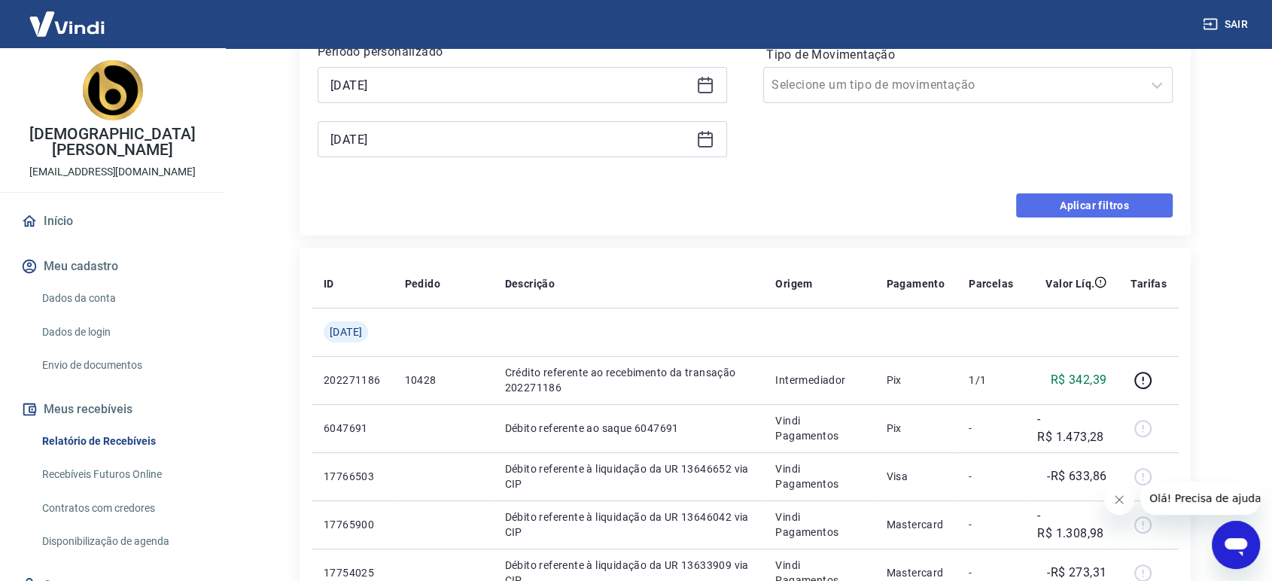
click at [1121, 200] on button "Aplicar filtros" at bounding box center [1094, 205] width 157 height 24
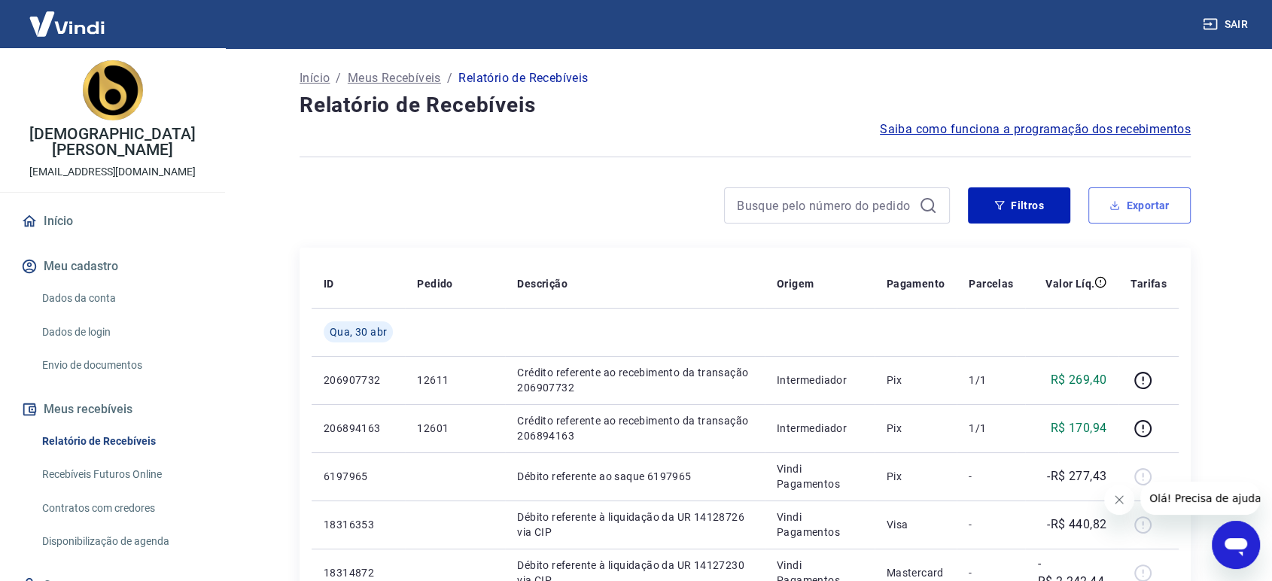
click at [1135, 191] on button "Exportar" at bounding box center [1139, 205] width 102 height 36
type input "[DATE]"
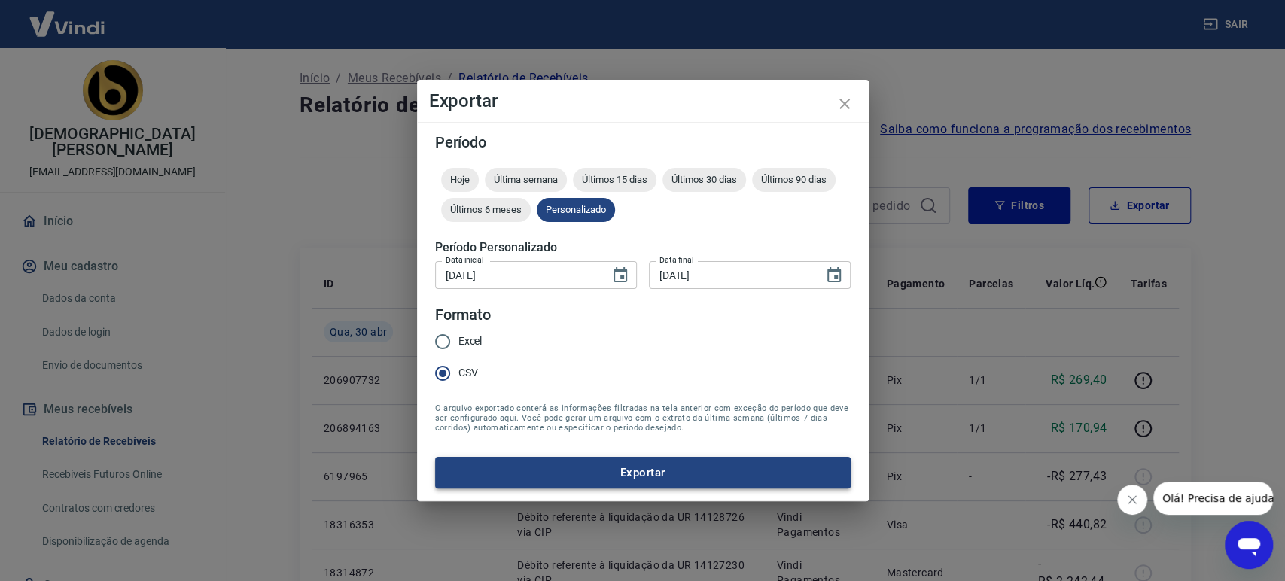
click at [627, 464] on button "Exportar" at bounding box center [642, 473] width 415 height 32
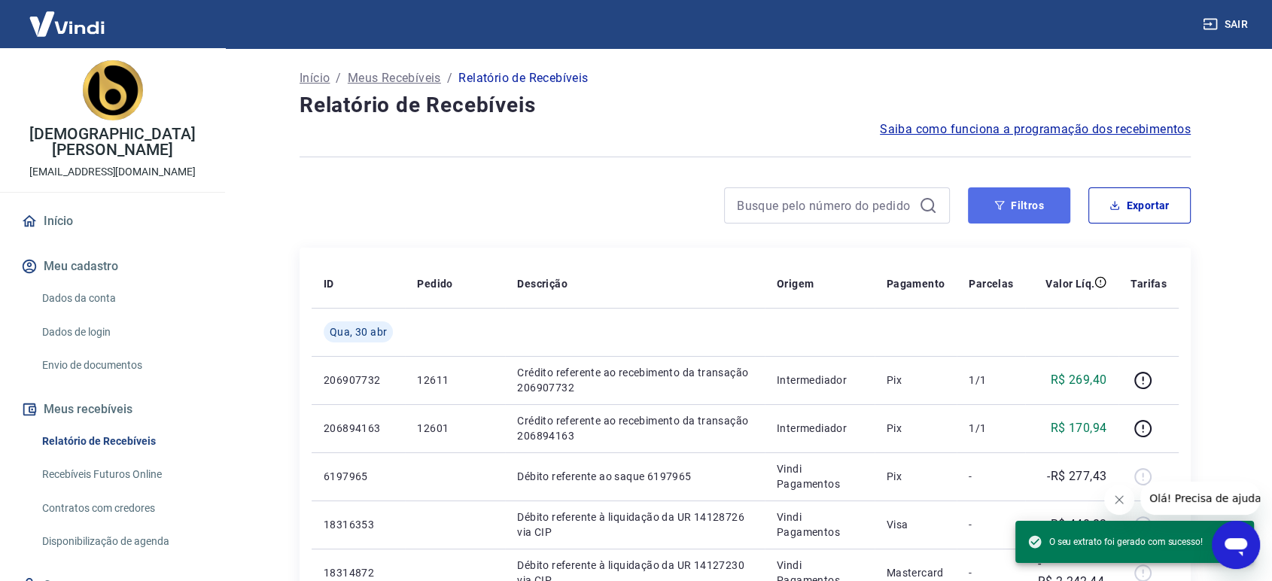
click at [984, 207] on button "Filtros" at bounding box center [1019, 205] width 102 height 36
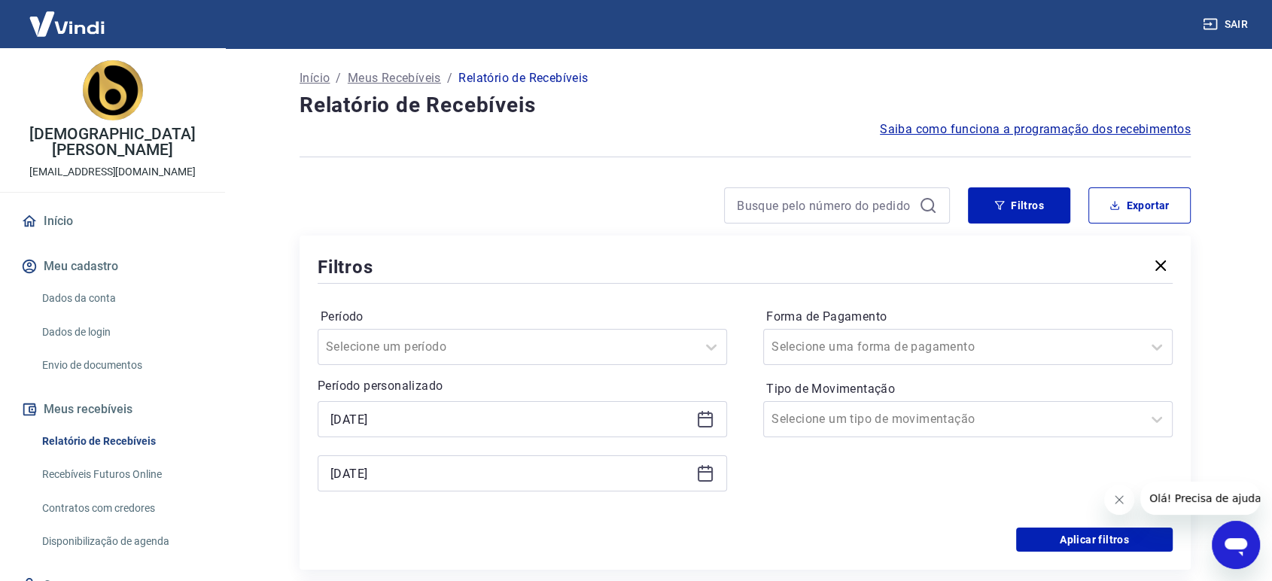
click at [497, 390] on p "Período personalizado" at bounding box center [522, 386] width 409 height 18
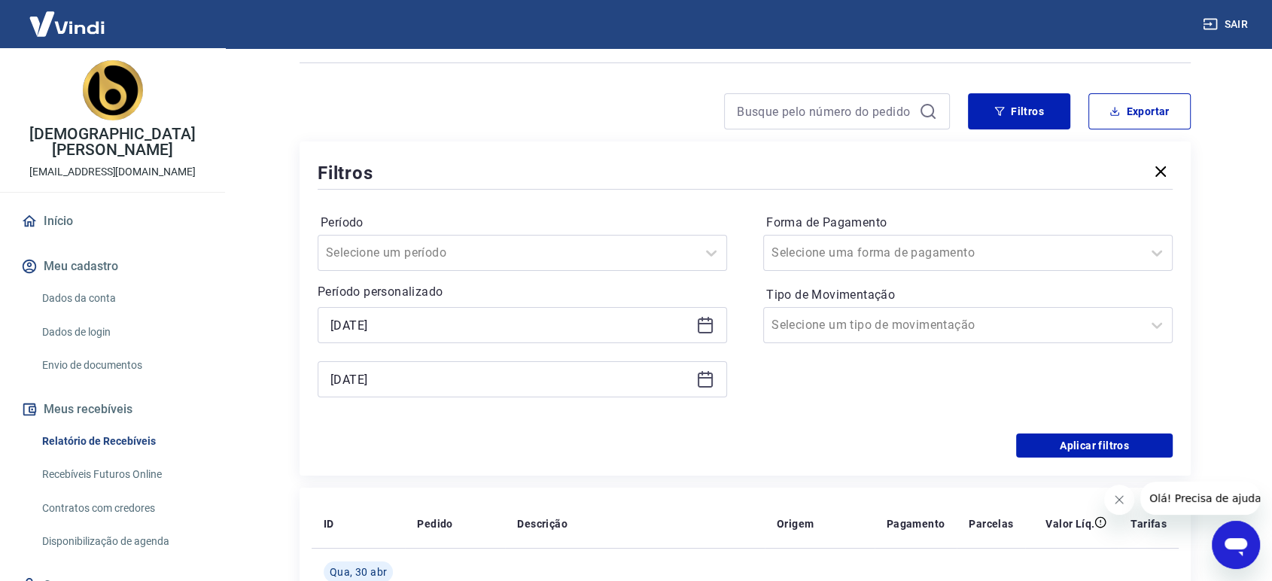
scroll to position [167, 0]
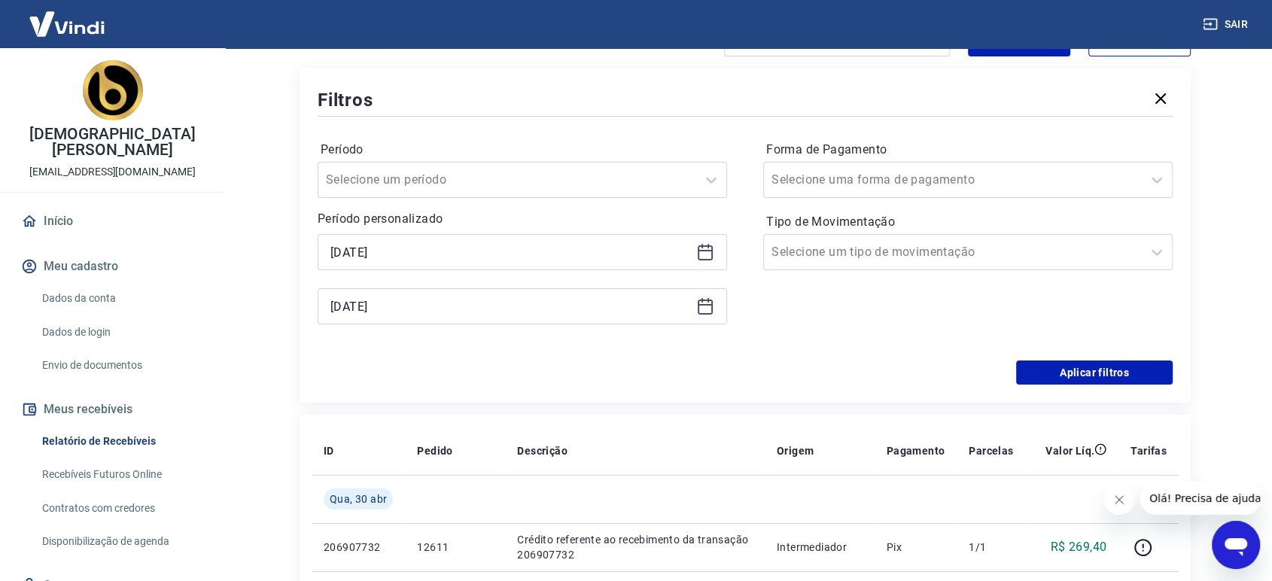
click at [704, 247] on icon at bounding box center [705, 252] width 18 height 18
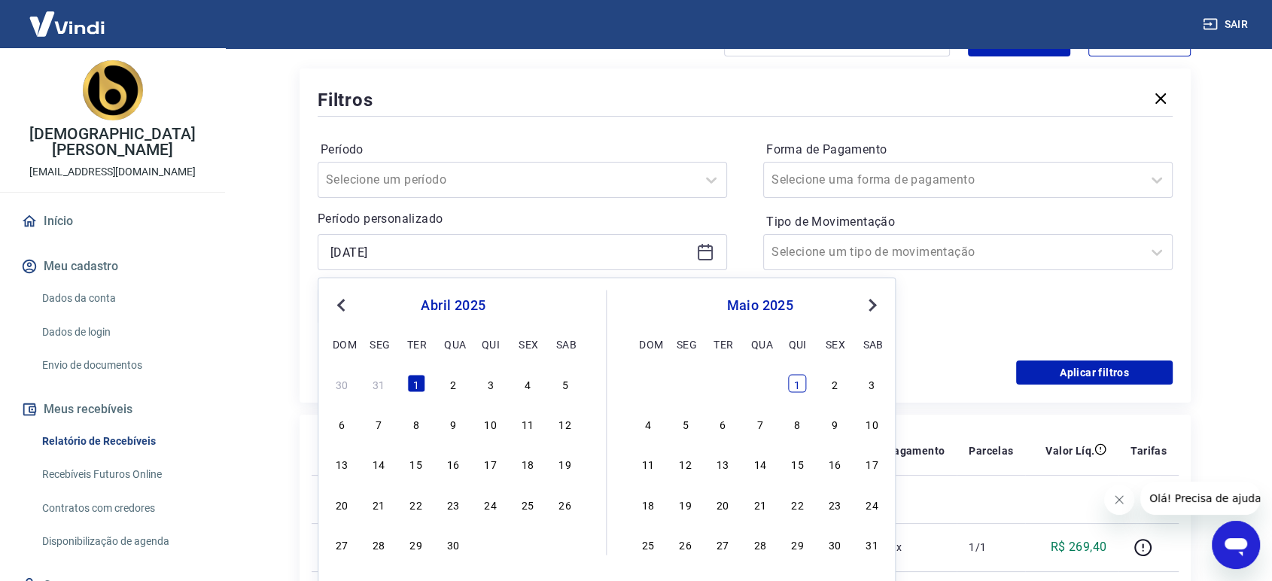
drag, startPoint x: 801, startPoint y: 379, endPoint x: 543, endPoint y: 286, distance: 274.2
click at [800, 379] on div "1" at bounding box center [797, 383] width 18 height 18
type input "[DATE]"
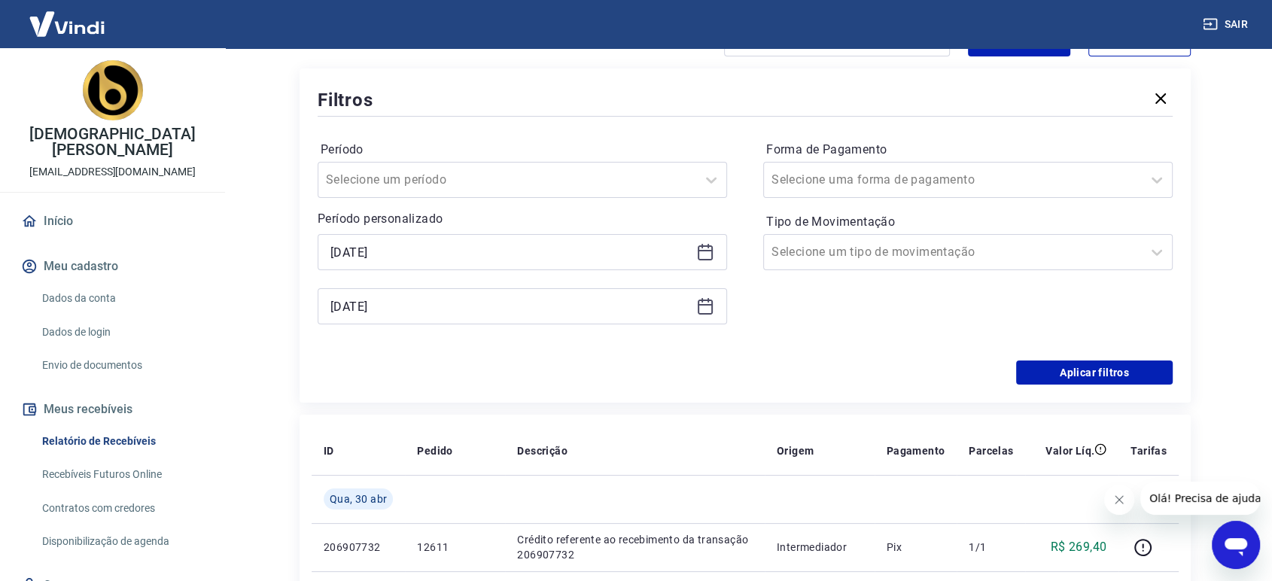
click at [710, 312] on icon at bounding box center [705, 307] width 15 height 15
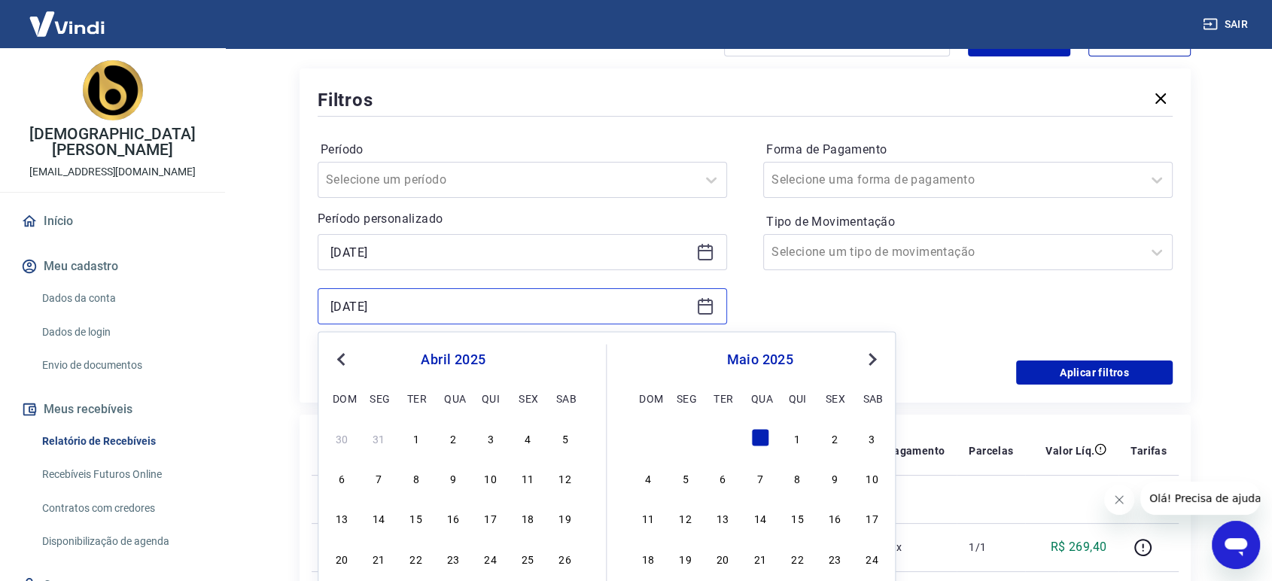
scroll to position [334, 0]
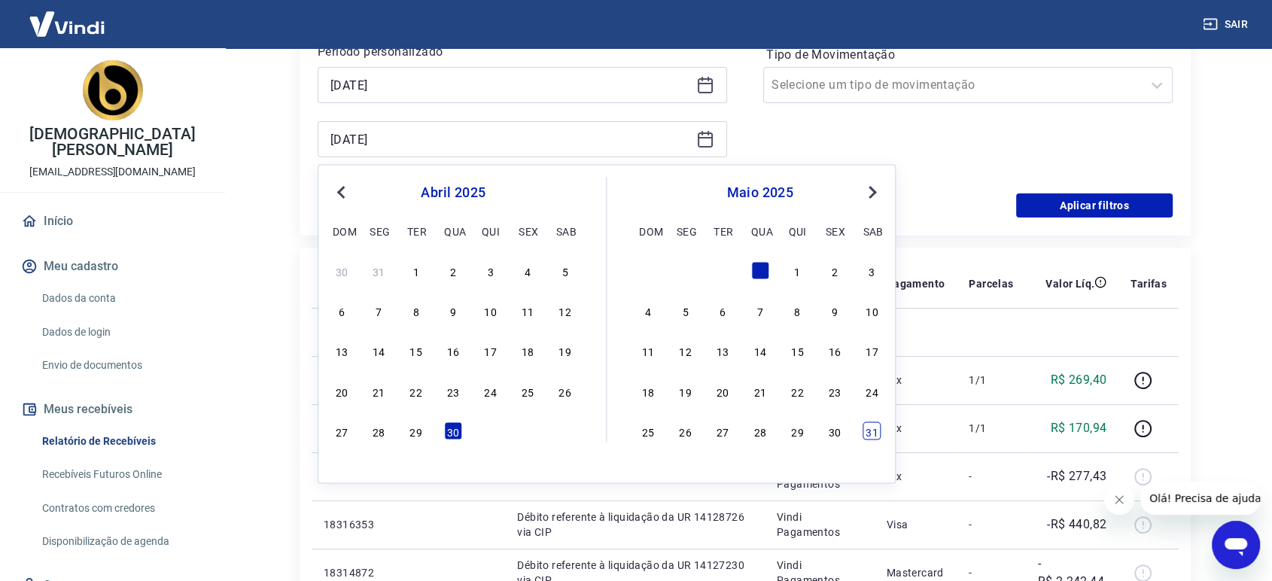
click at [863, 430] on div "31" at bounding box center [872, 430] width 18 height 18
type input "[DATE]"
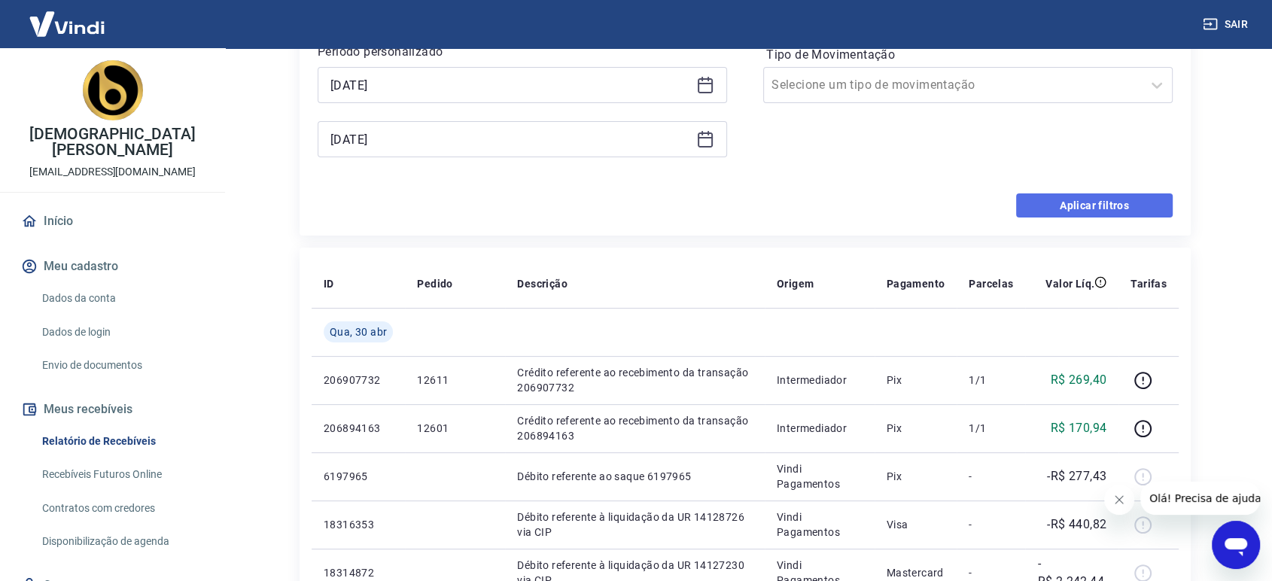
click at [1064, 199] on button "Aplicar filtros" at bounding box center [1094, 205] width 157 height 24
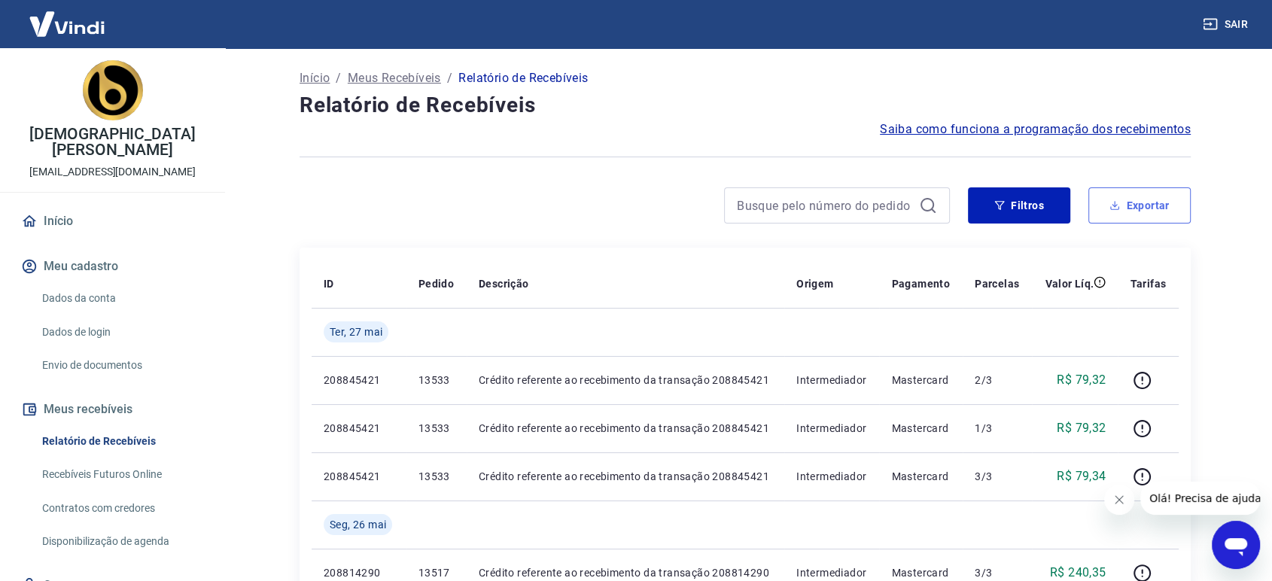
click at [1164, 211] on button "Exportar" at bounding box center [1139, 205] width 102 height 36
type input "[DATE]"
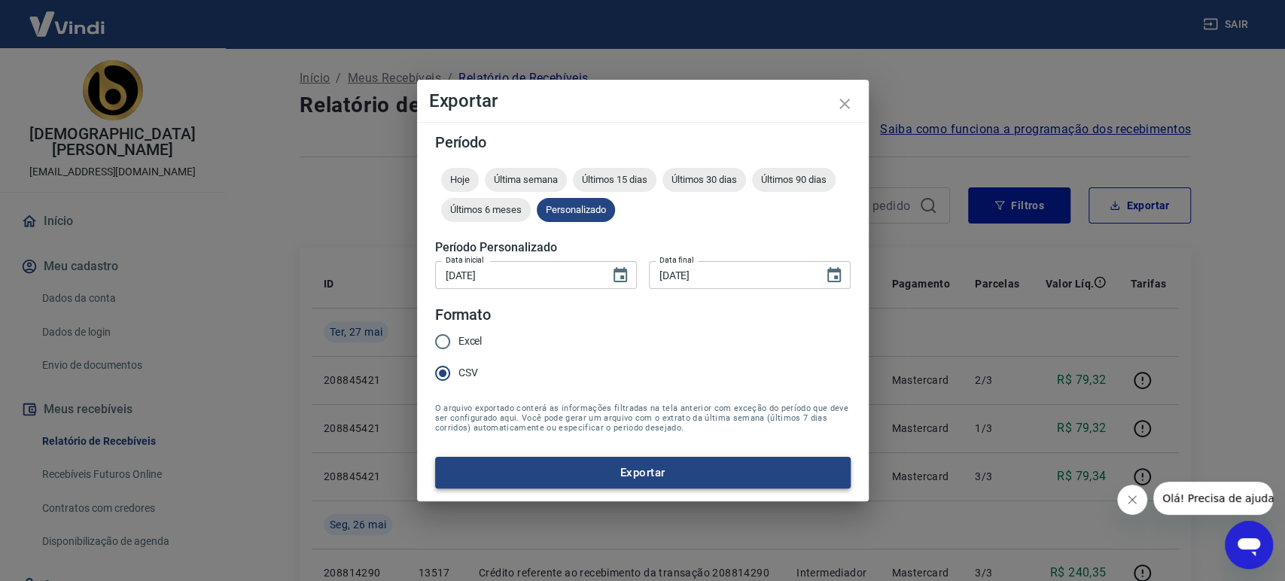
click at [679, 476] on button "Exportar" at bounding box center [642, 473] width 415 height 32
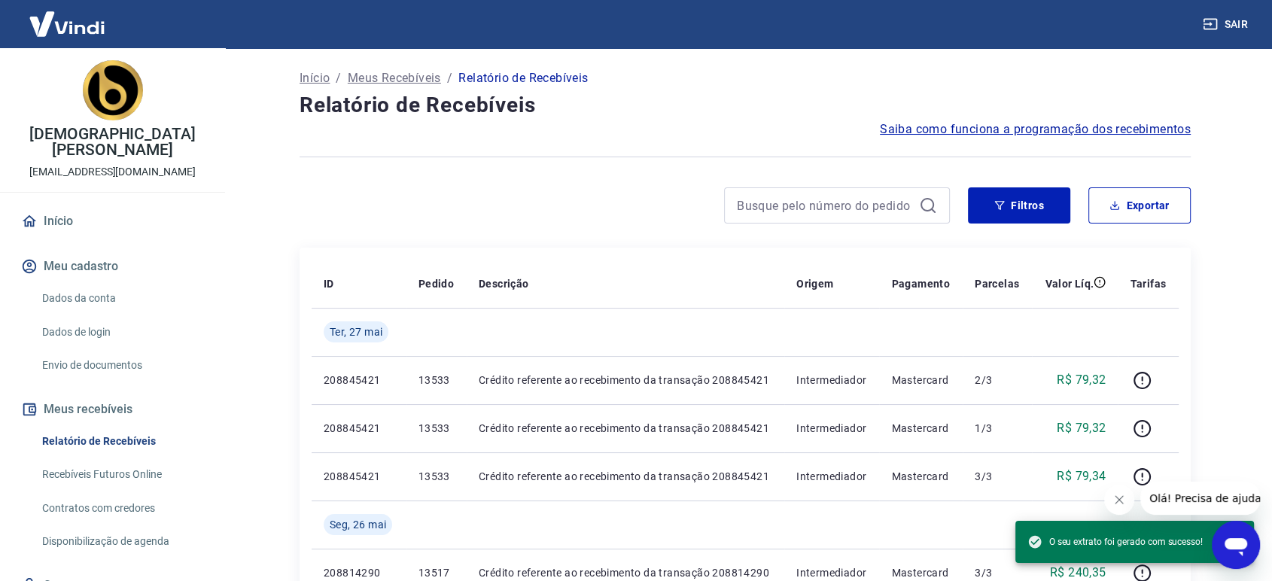
click at [975, 235] on div "Filtros Exportar" at bounding box center [745, 211] width 891 height 48
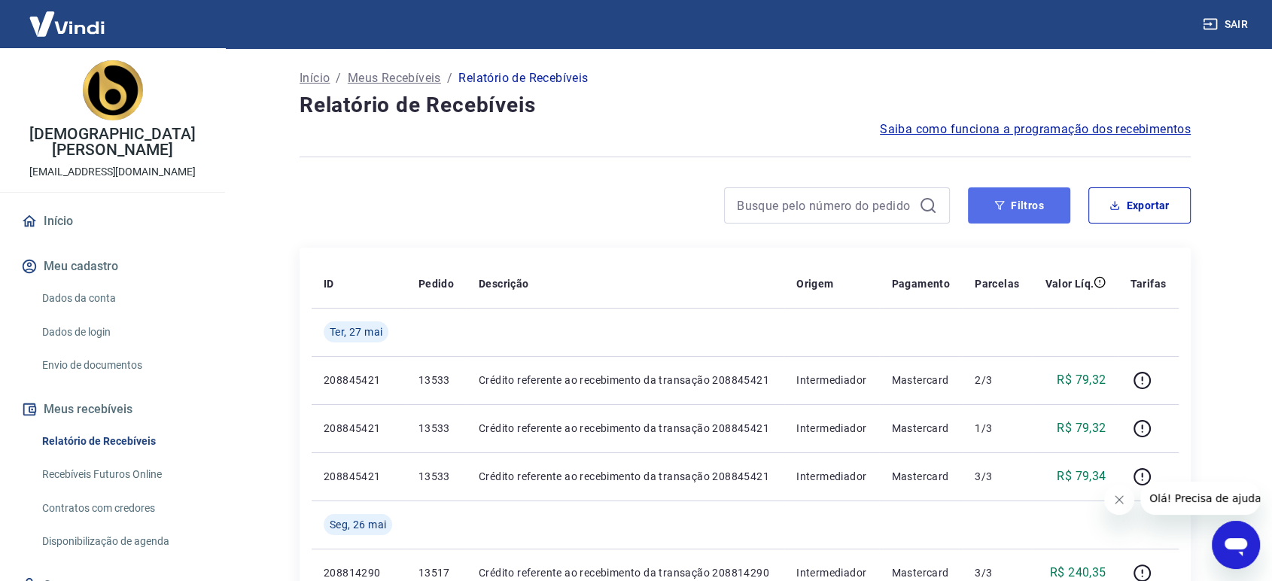
click at [1002, 211] on button "Filtros" at bounding box center [1019, 205] width 102 height 36
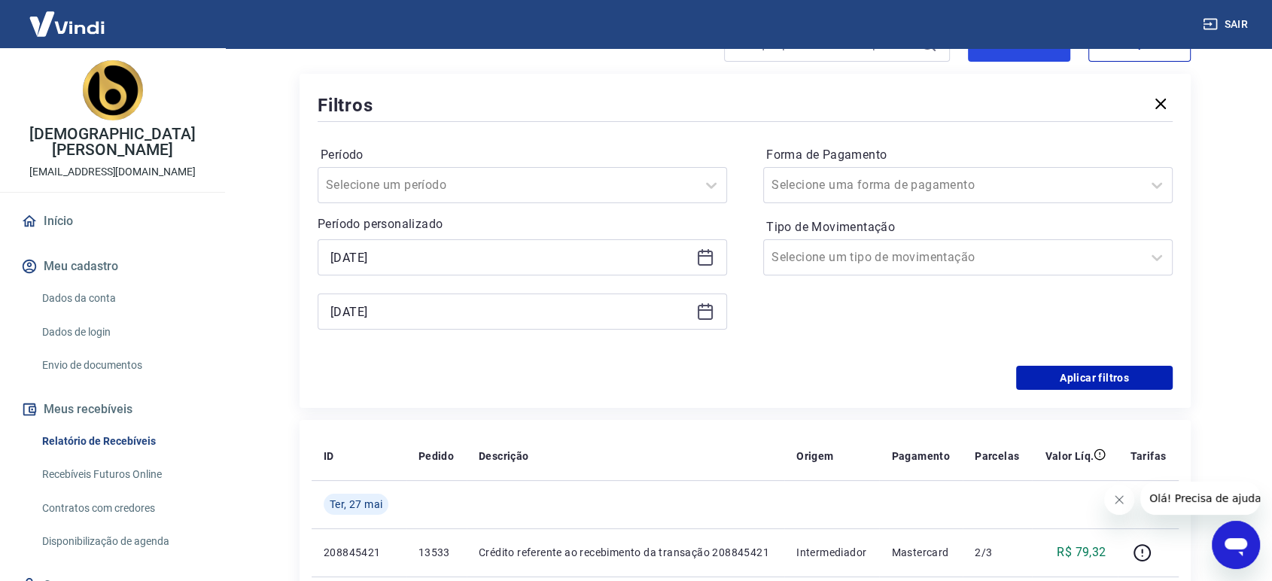
scroll to position [167, 0]
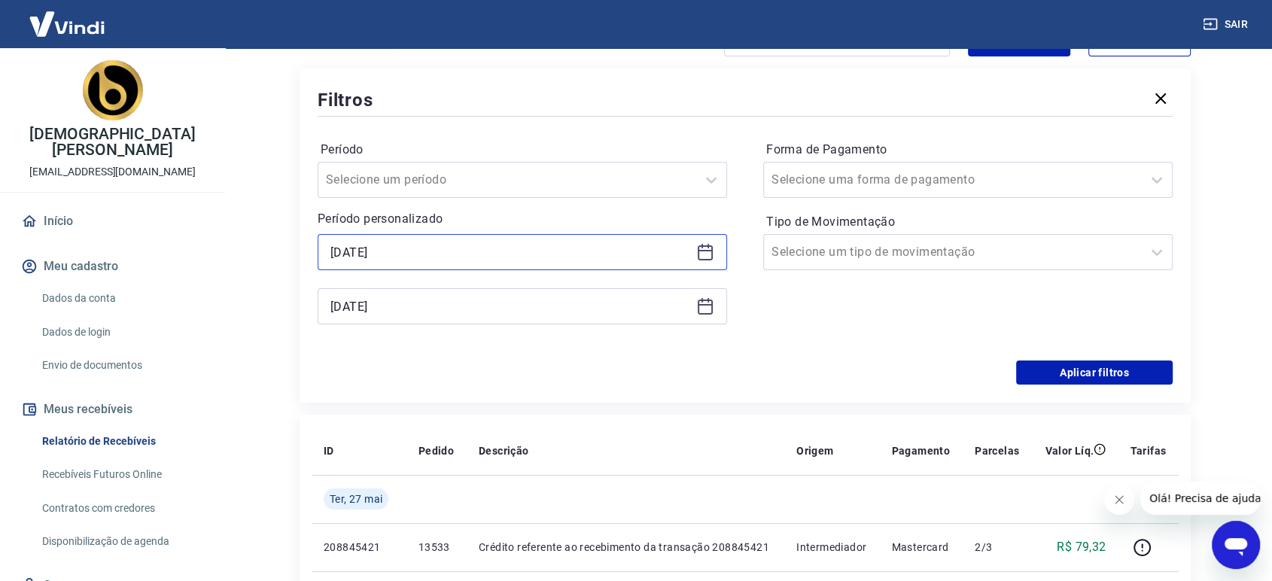
click at [386, 245] on input "[DATE]" at bounding box center [510, 252] width 360 height 23
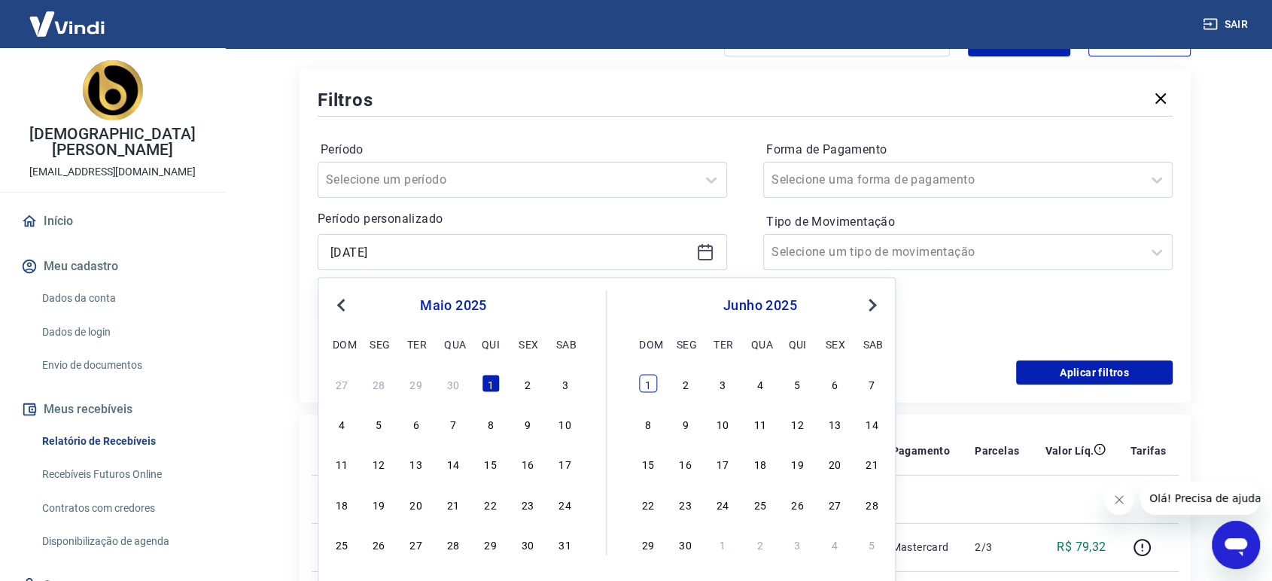
click at [650, 379] on div "1" at bounding box center [648, 383] width 18 height 18
type input "[DATE]"
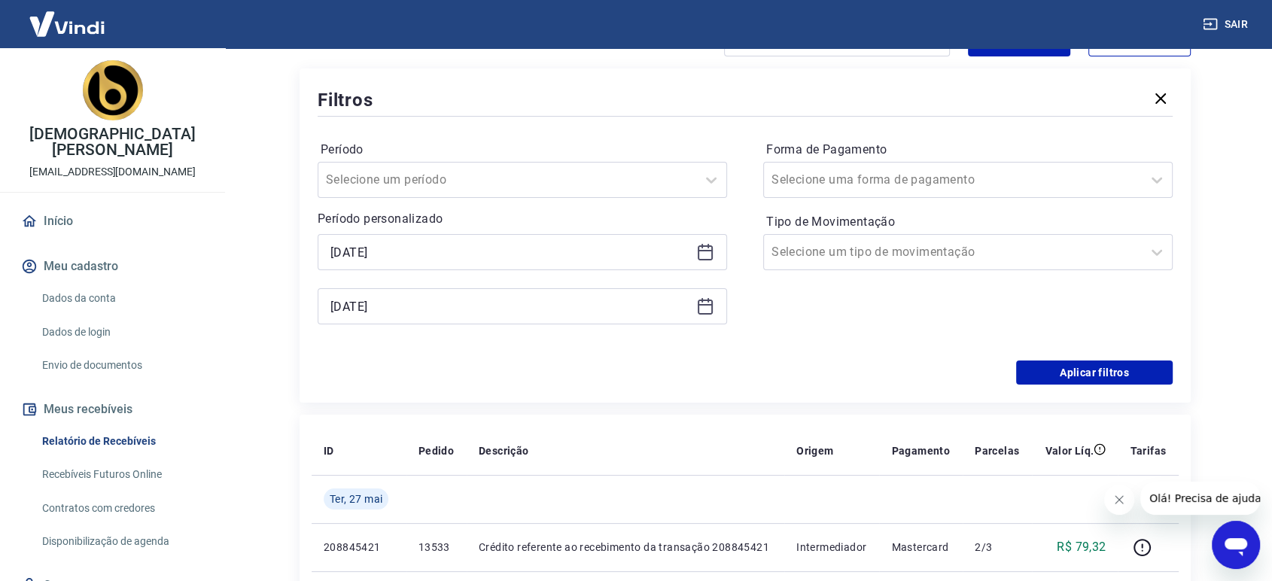
click at [603, 293] on div "[DATE]" at bounding box center [522, 306] width 409 height 36
click at [695, 312] on div "[DATE]" at bounding box center [522, 306] width 409 height 36
click at [703, 308] on icon at bounding box center [705, 306] width 18 height 18
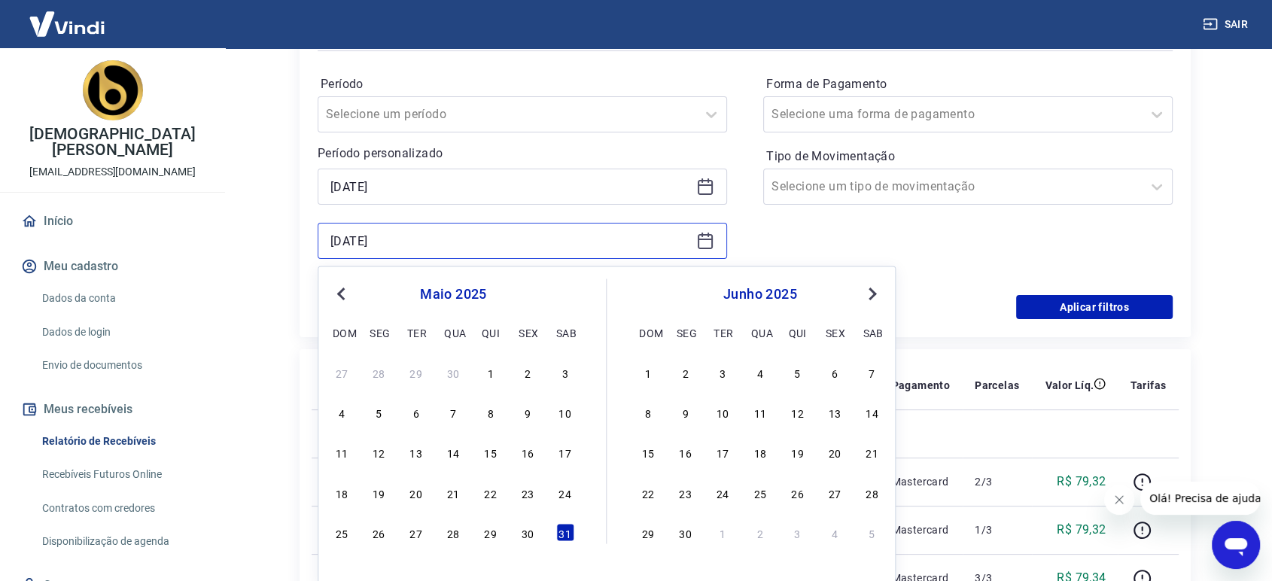
scroll to position [334, 0]
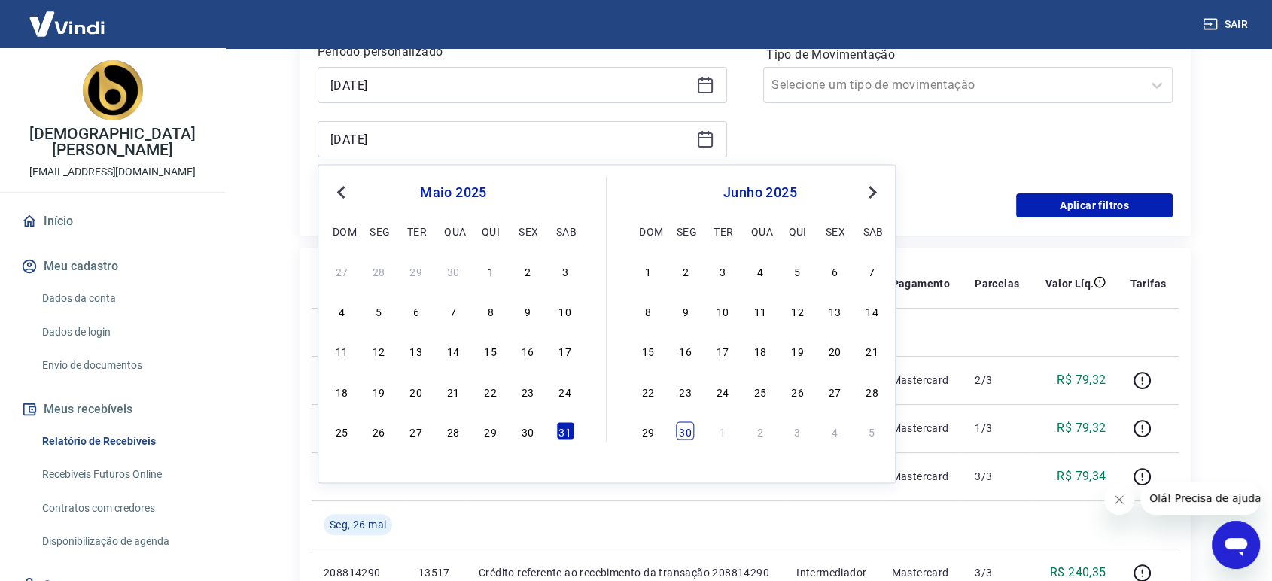
click at [690, 431] on div "30" at bounding box center [686, 430] width 18 height 18
type input "[DATE]"
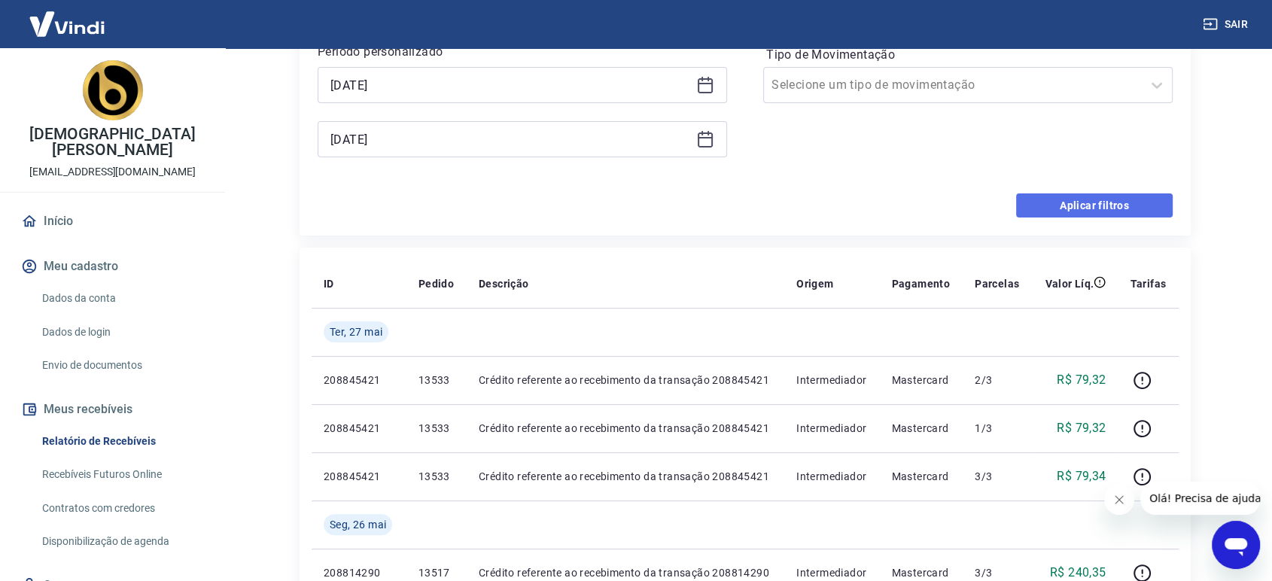
click at [1106, 210] on button "Aplicar filtros" at bounding box center [1094, 205] width 157 height 24
